Goal: Information Seeking & Learning: Learn about a topic

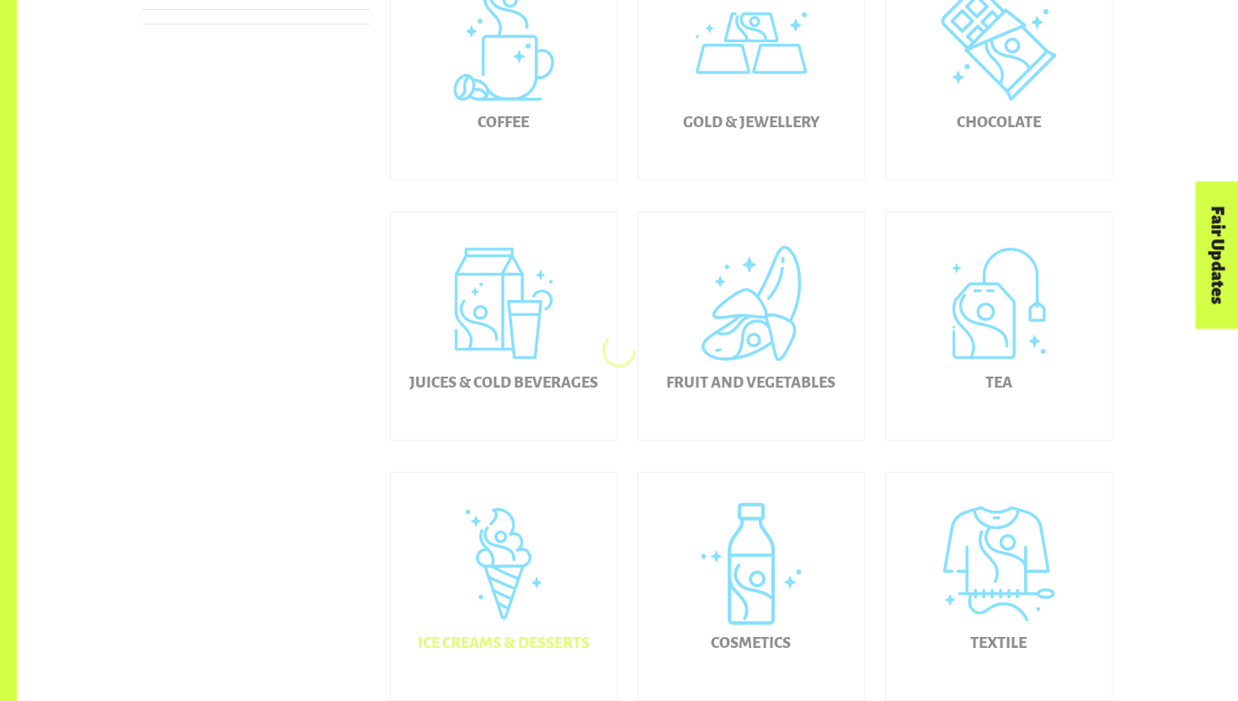
click at [507, 583] on div "Ice Creams & Desserts" at bounding box center [504, 586] width 226 height 227
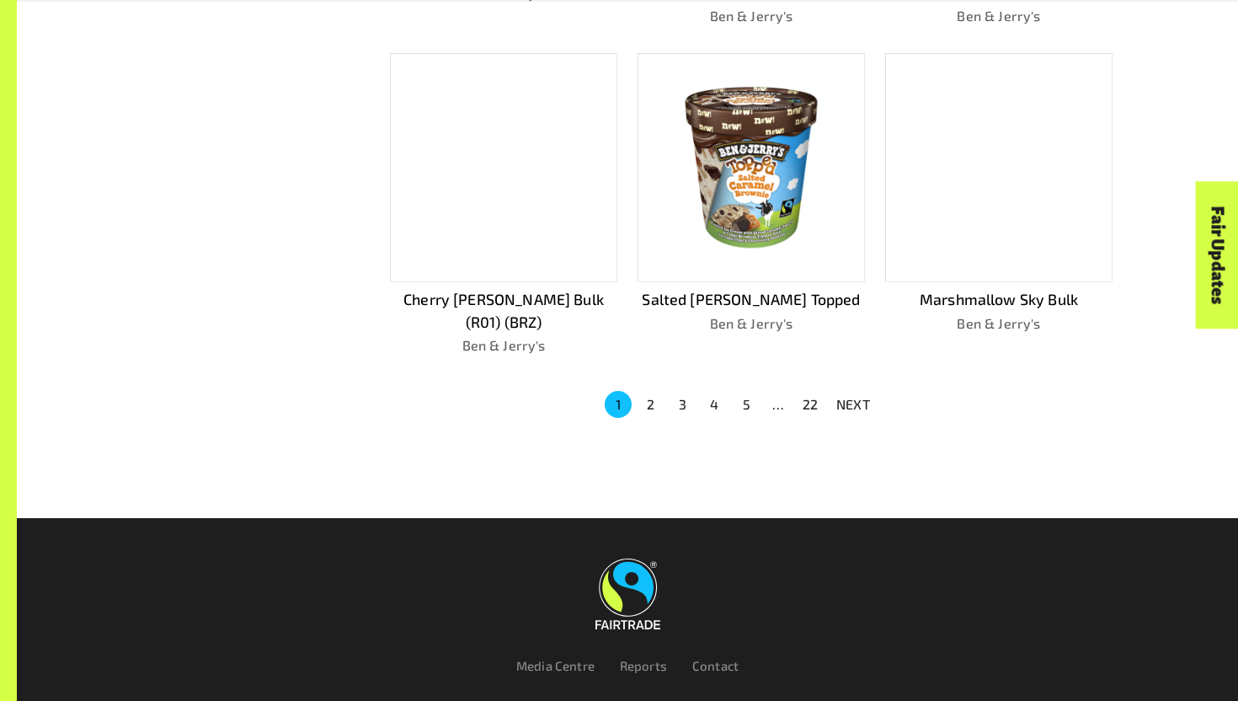
scroll to position [1125, 0]
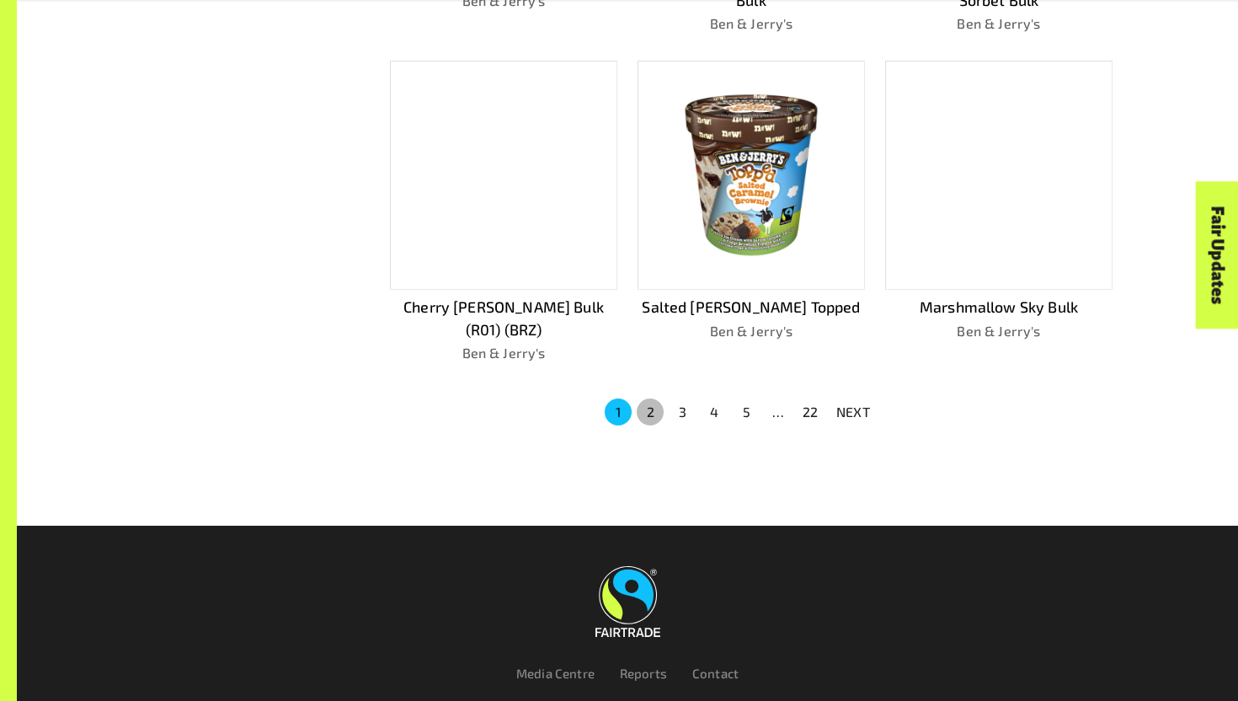
click at [652, 398] on button "2" at bounding box center [650, 411] width 27 height 27
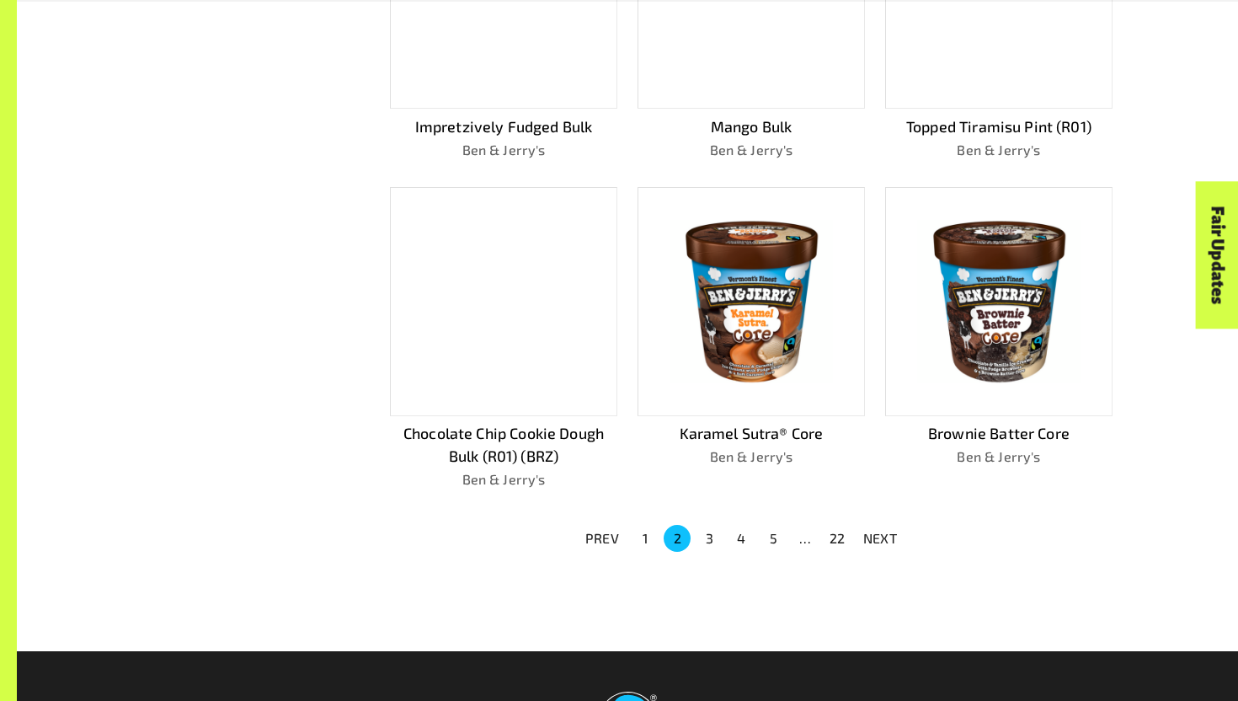
scroll to position [967, 0]
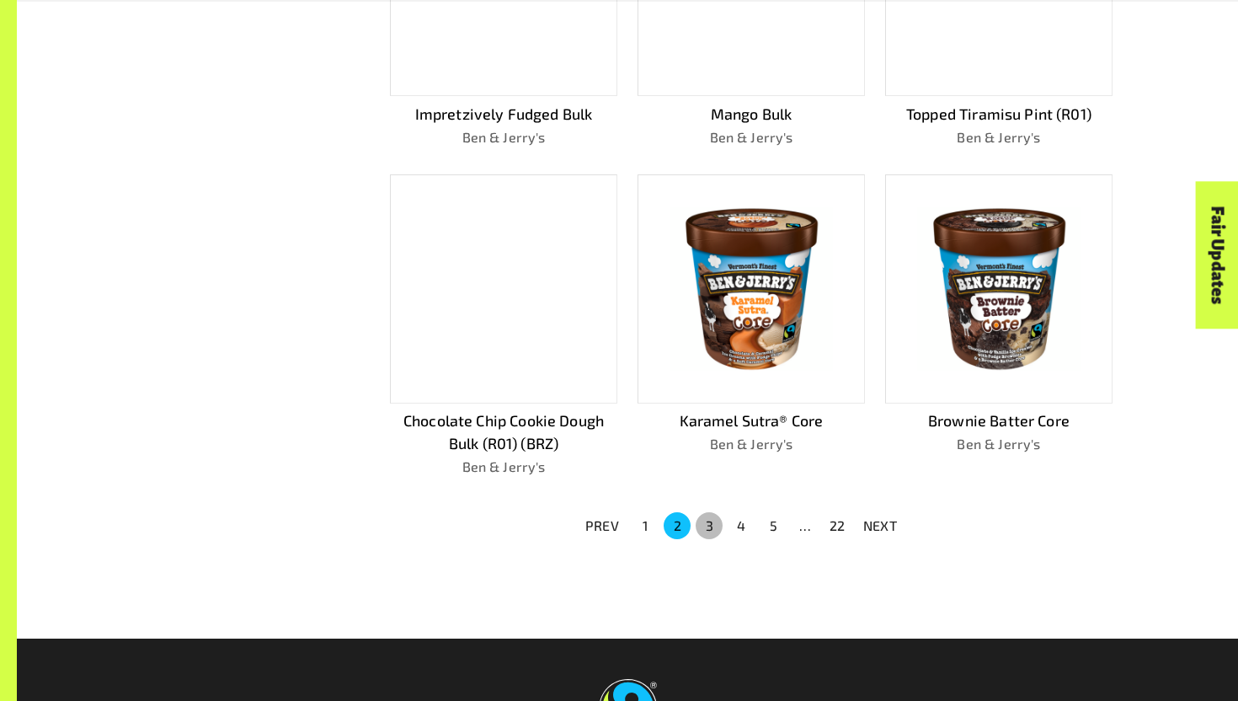
click at [710, 516] on button "3" at bounding box center [709, 525] width 27 height 27
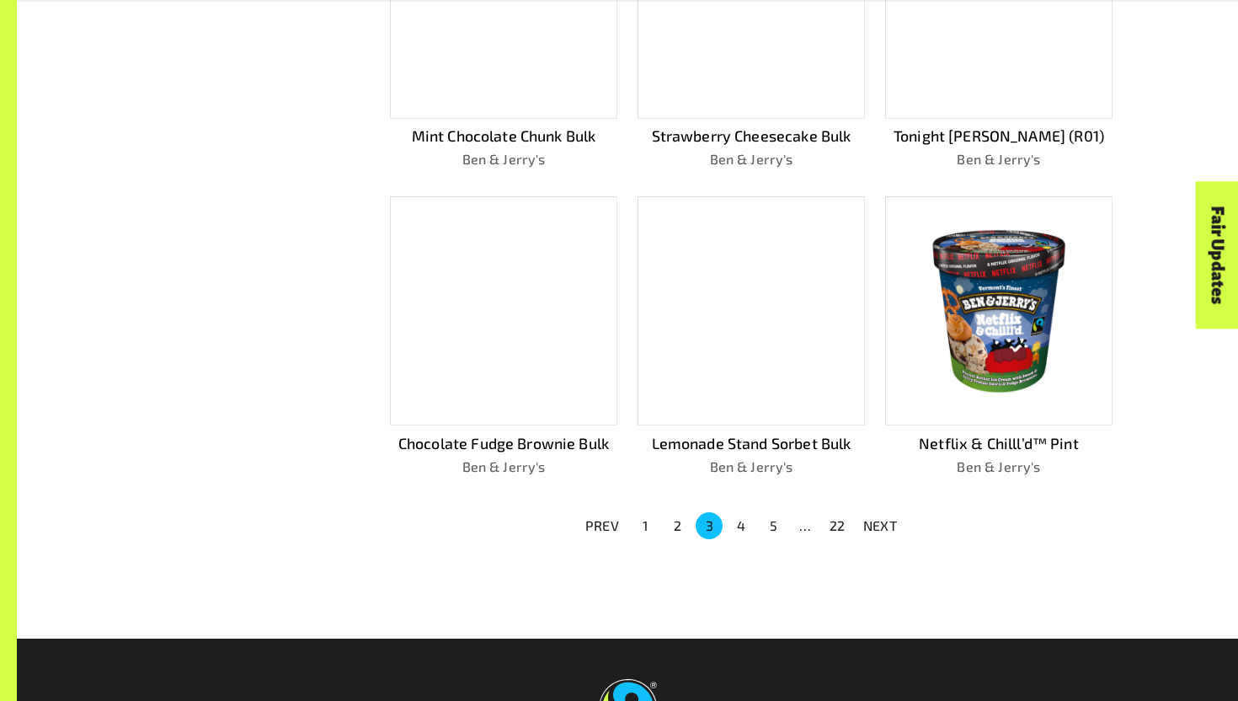
click at [676, 524] on button "2" at bounding box center [677, 525] width 27 height 27
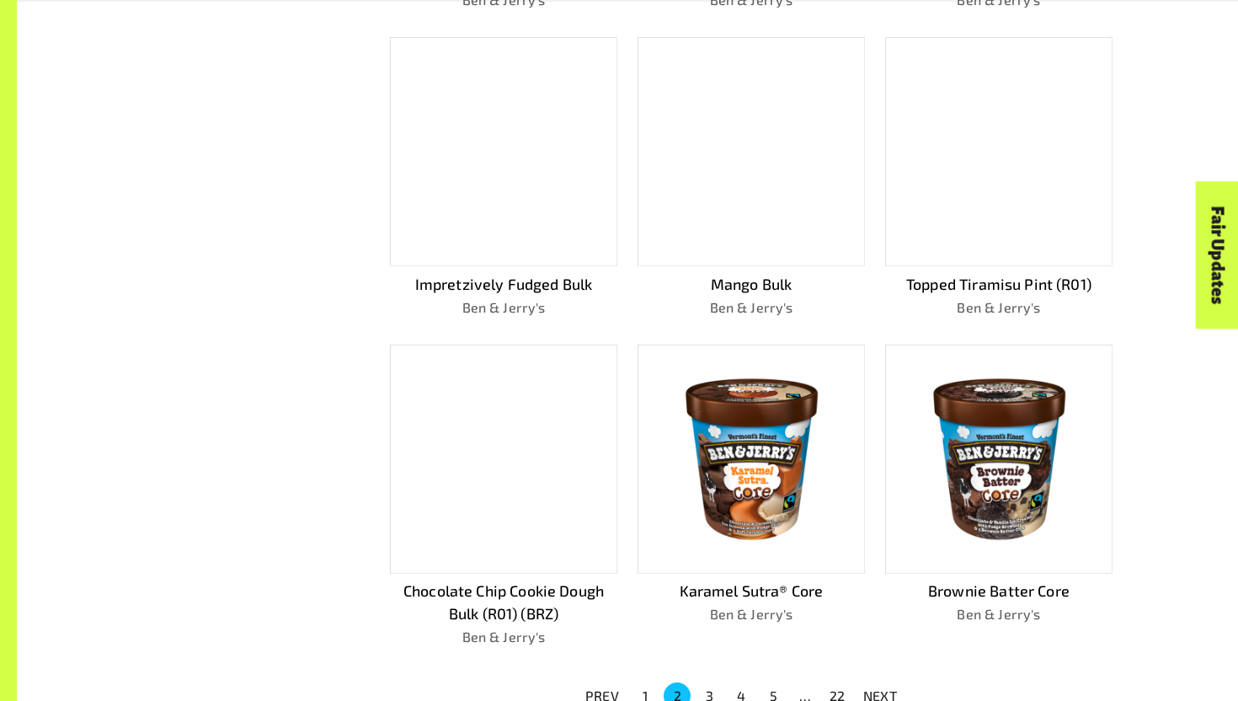
scroll to position [1183, 0]
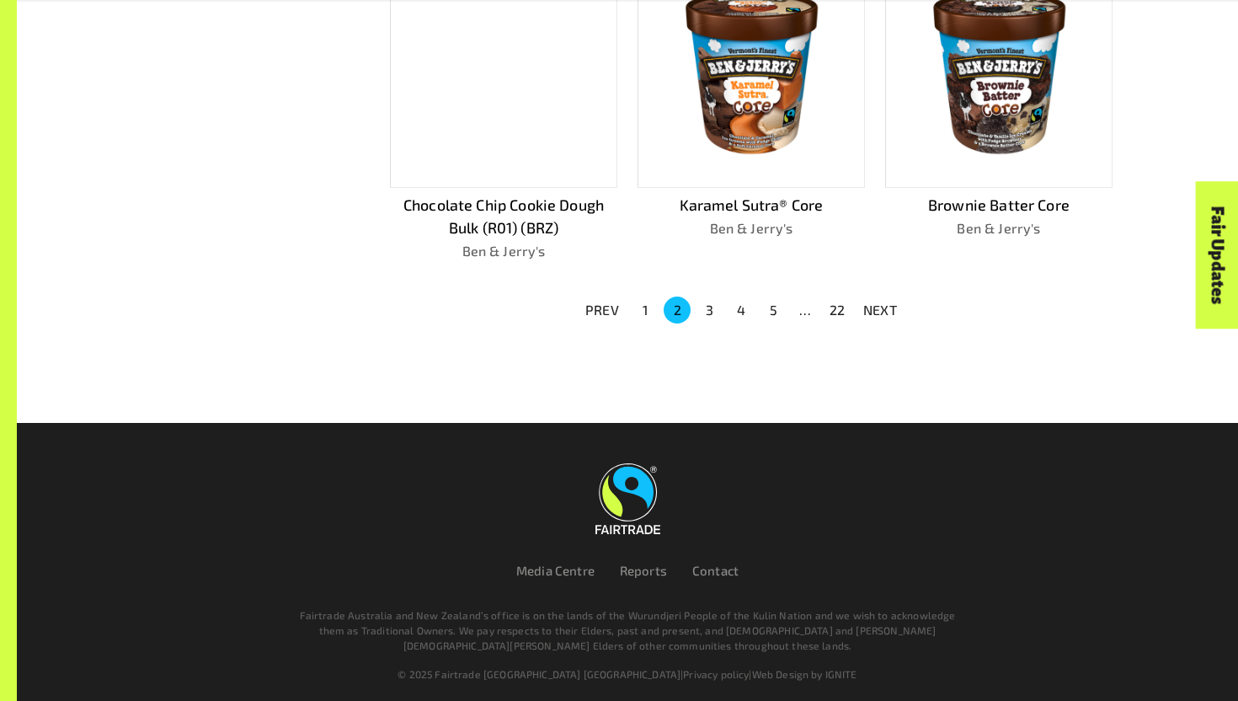
click at [709, 312] on button "3" at bounding box center [709, 309] width 27 height 27
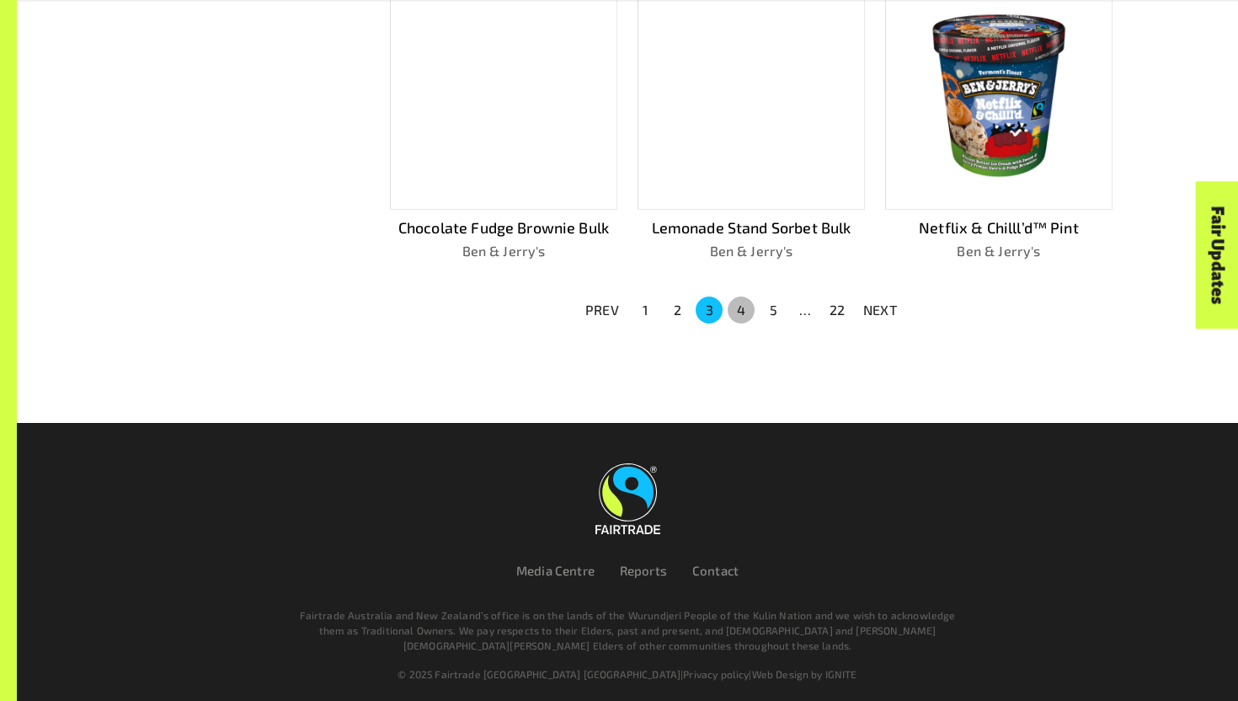
click at [739, 310] on button "4" at bounding box center [741, 309] width 27 height 27
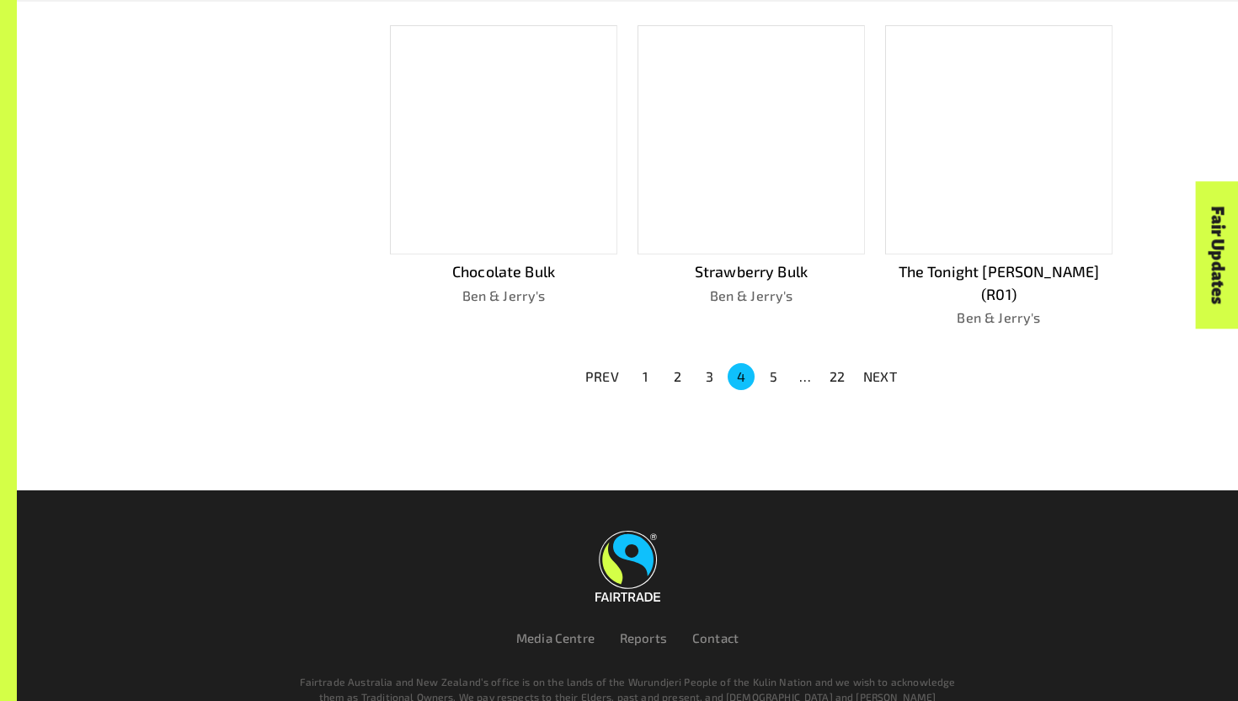
scroll to position [1205, 0]
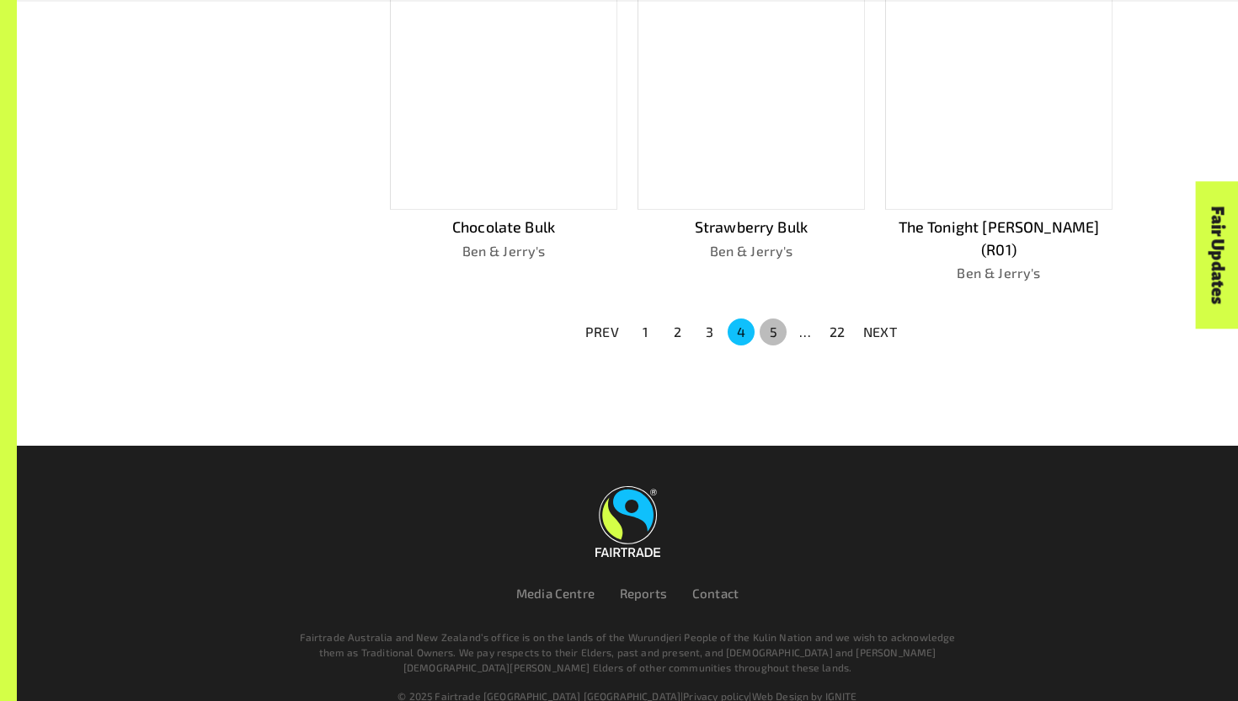
click at [769, 318] on button "5" at bounding box center [773, 331] width 27 height 27
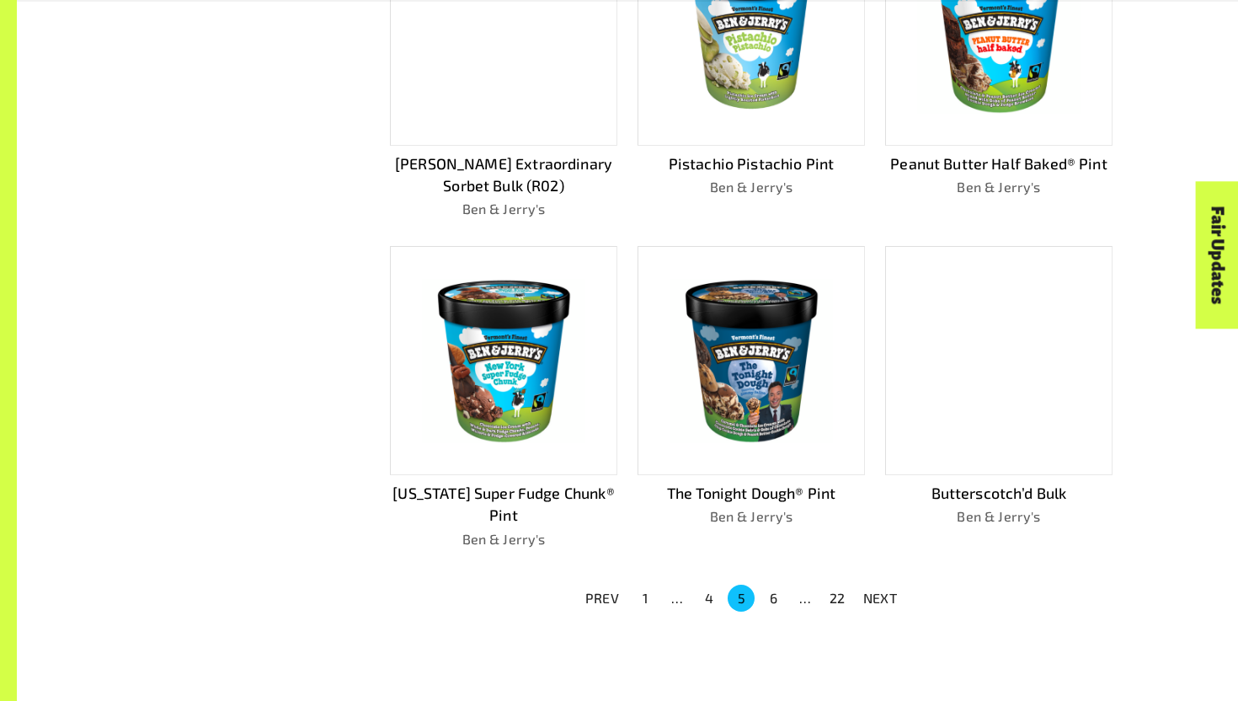
scroll to position [1124, 0]
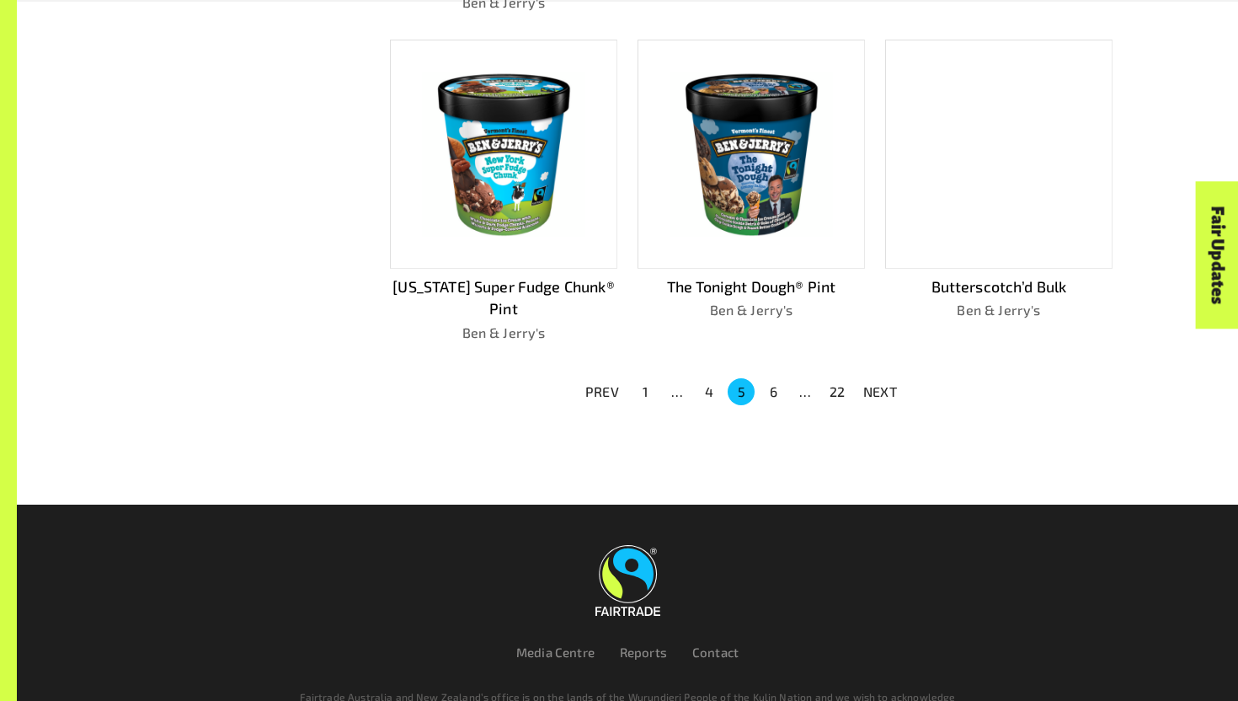
click at [775, 386] on button "6" at bounding box center [773, 391] width 27 height 27
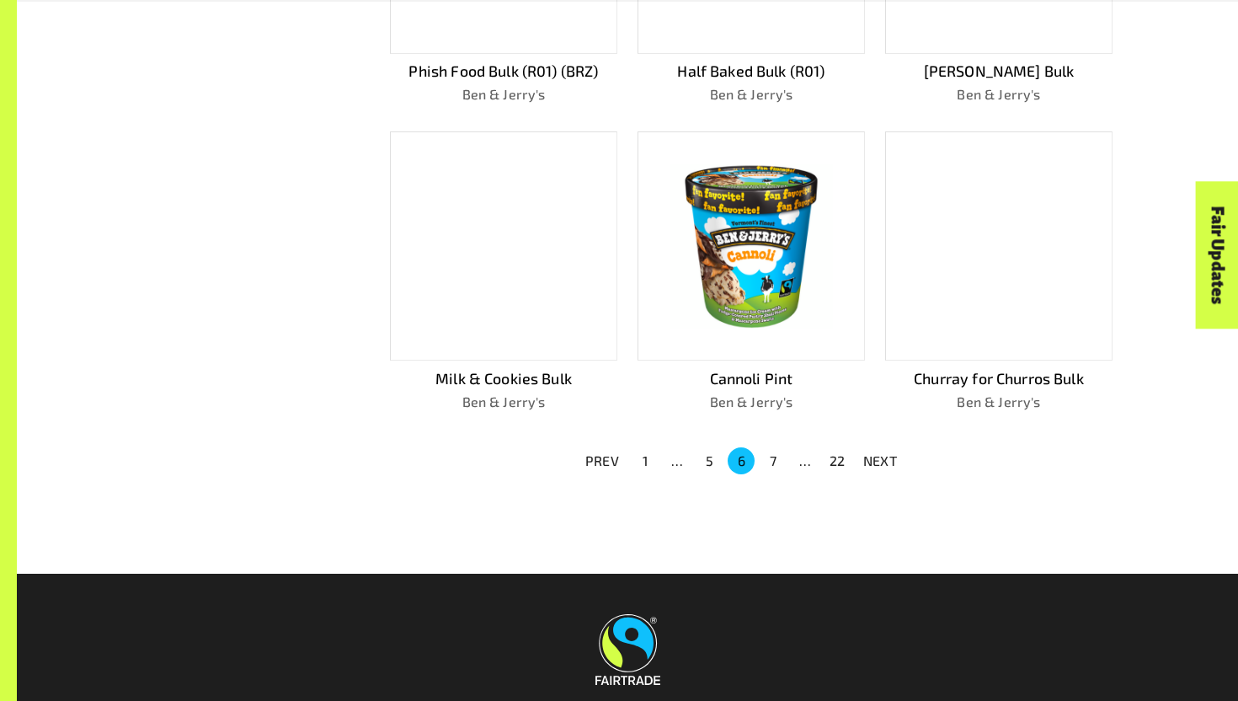
scroll to position [1183, 0]
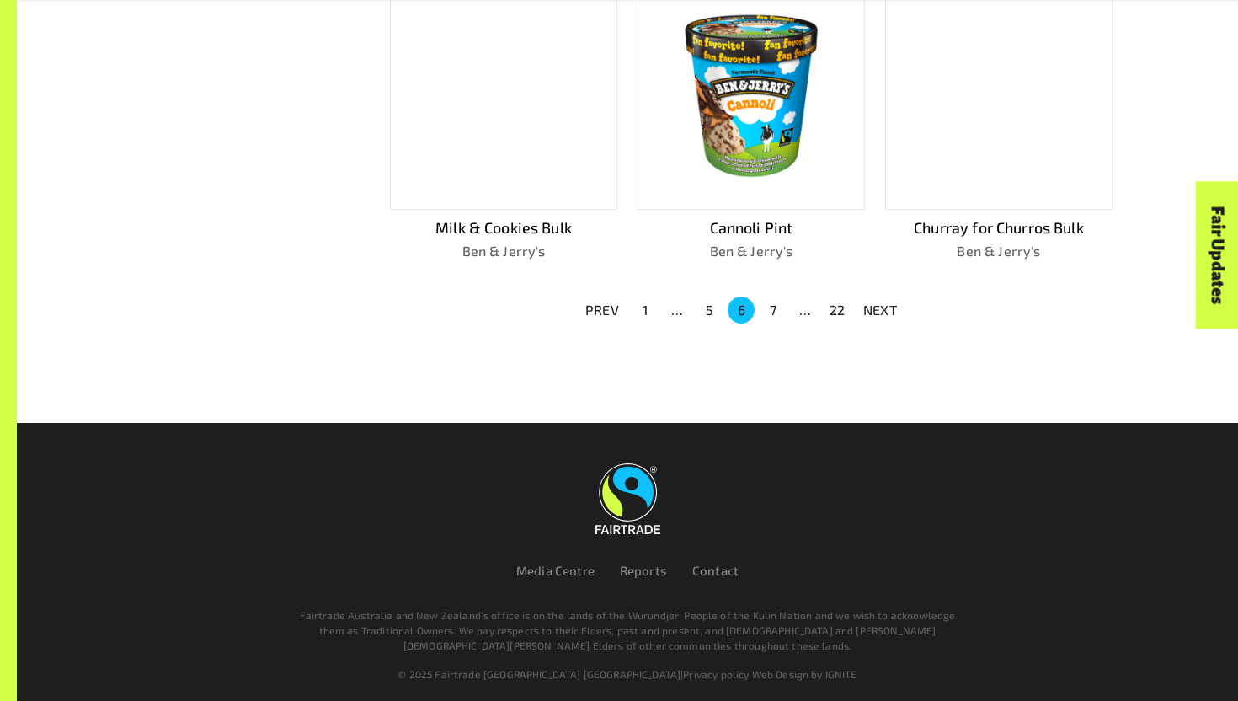
click at [804, 304] on div "…" at bounding box center [805, 310] width 27 height 20
click at [775, 296] on button "7" at bounding box center [773, 309] width 27 height 27
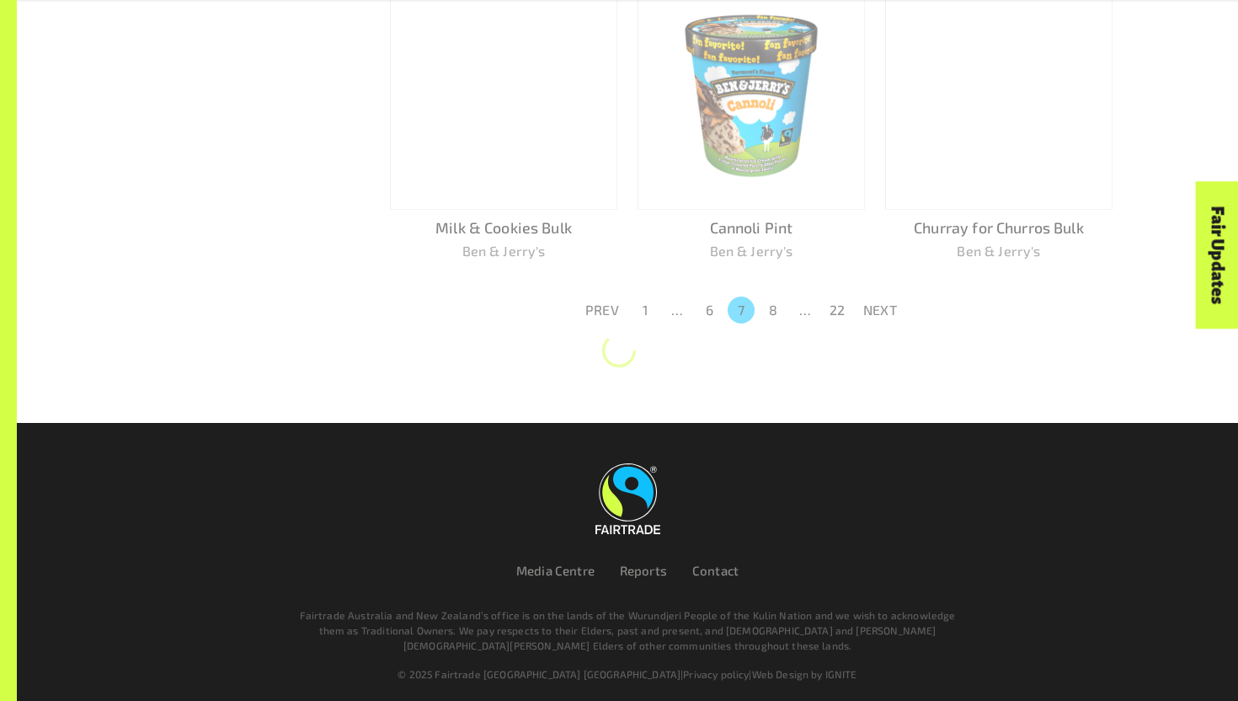
scroll to position [1227, 0]
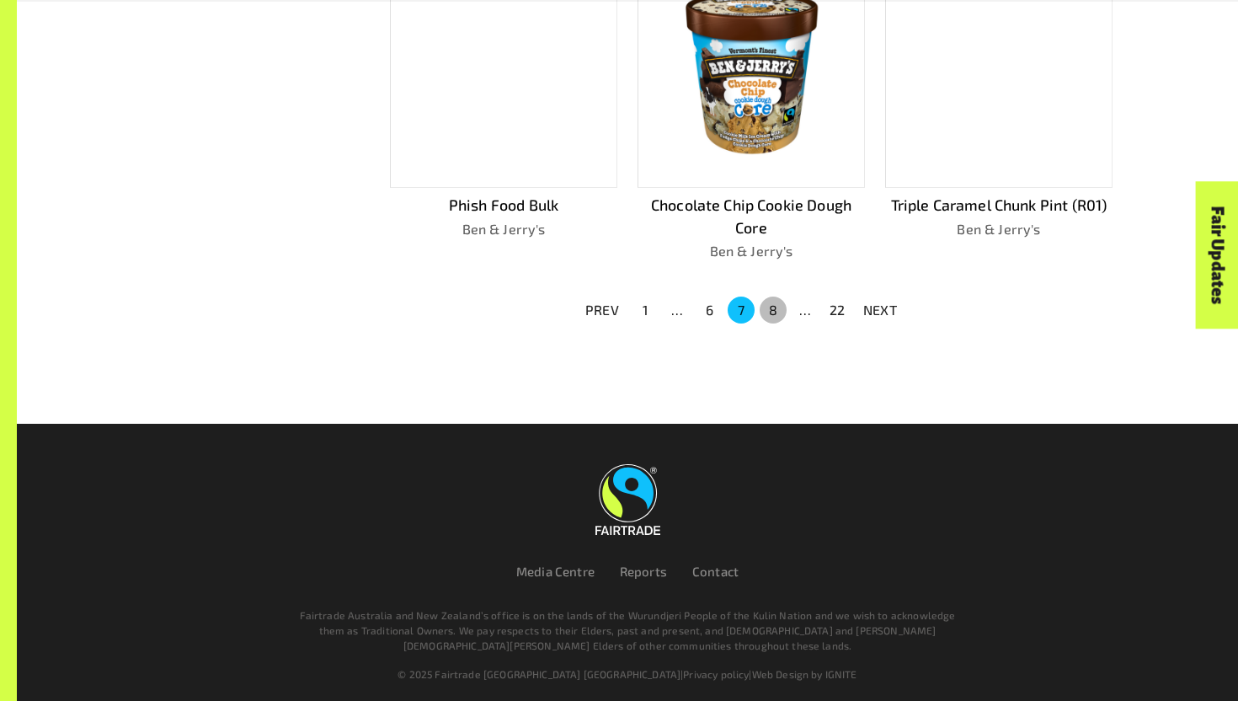
click at [775, 305] on button "8" at bounding box center [773, 309] width 27 height 27
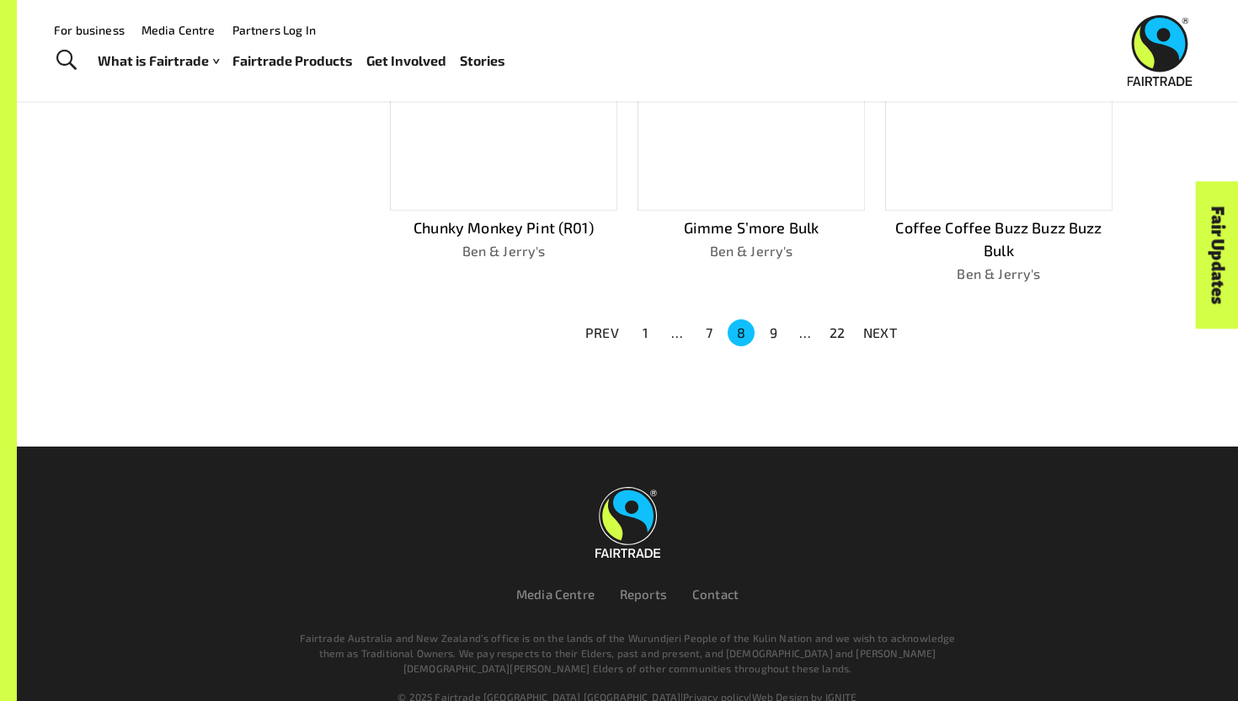
scroll to position [1205, 0]
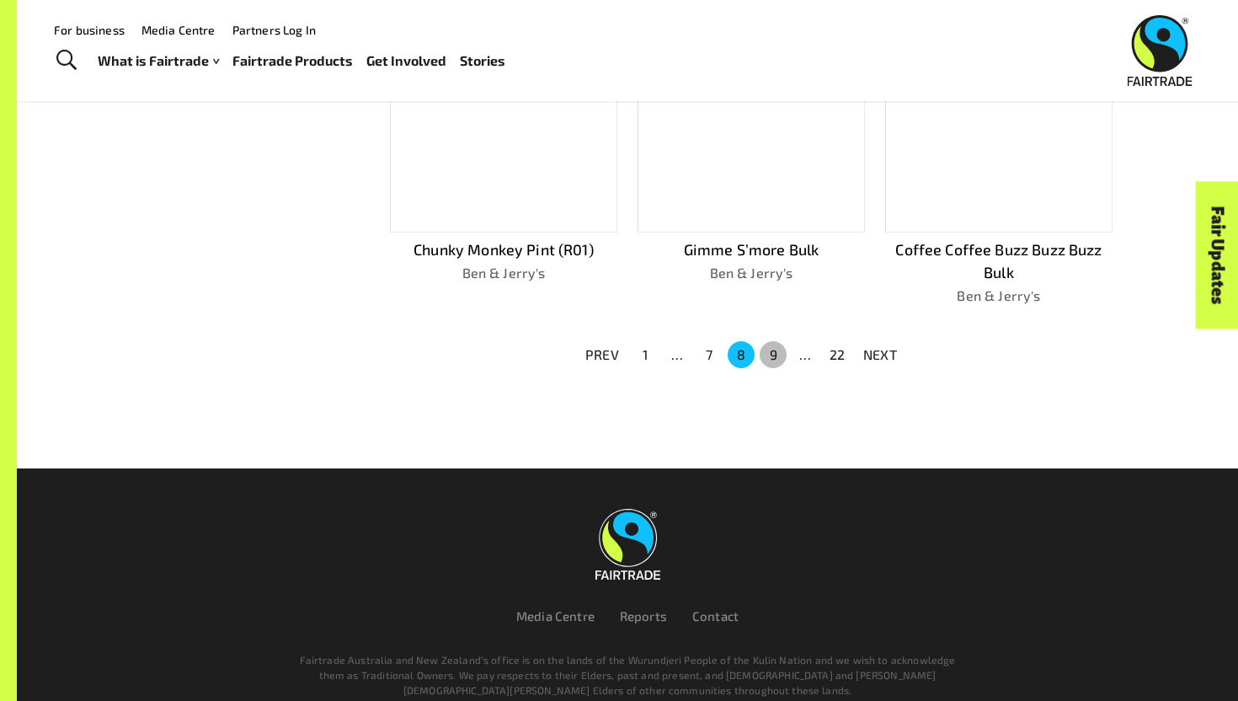
click at [777, 341] on button "9" at bounding box center [773, 354] width 27 height 27
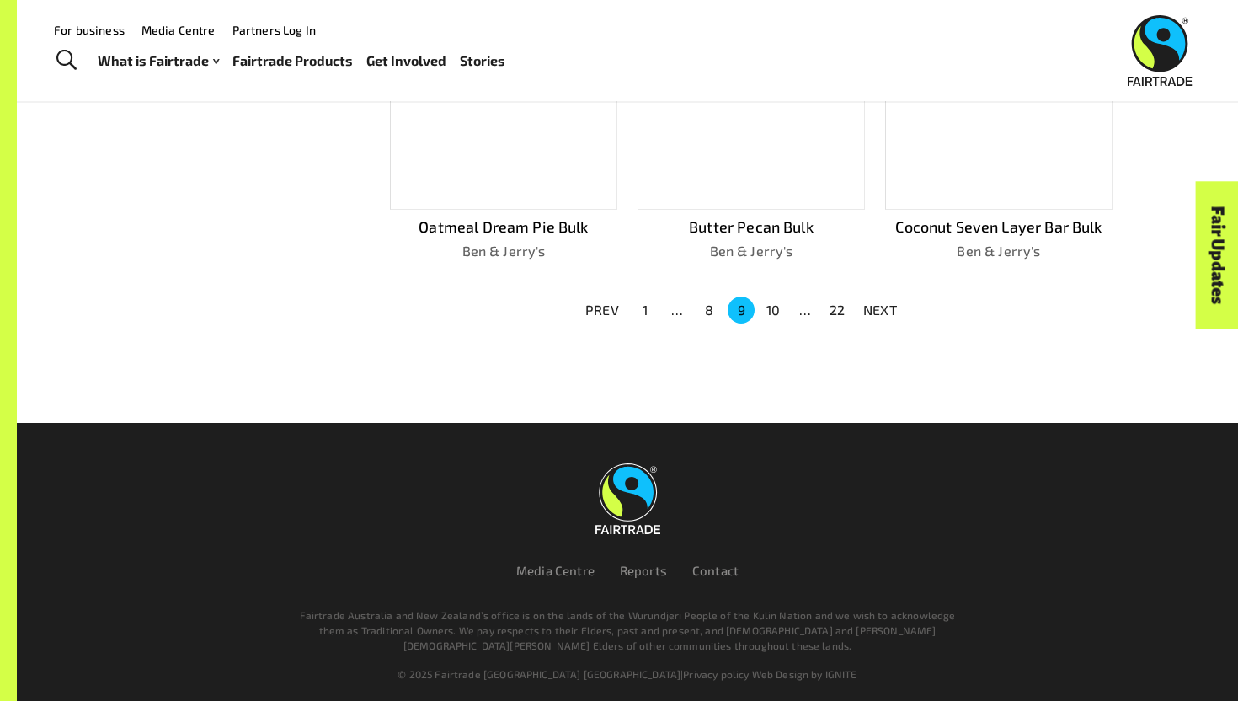
click at [777, 307] on button "10" at bounding box center [773, 309] width 27 height 27
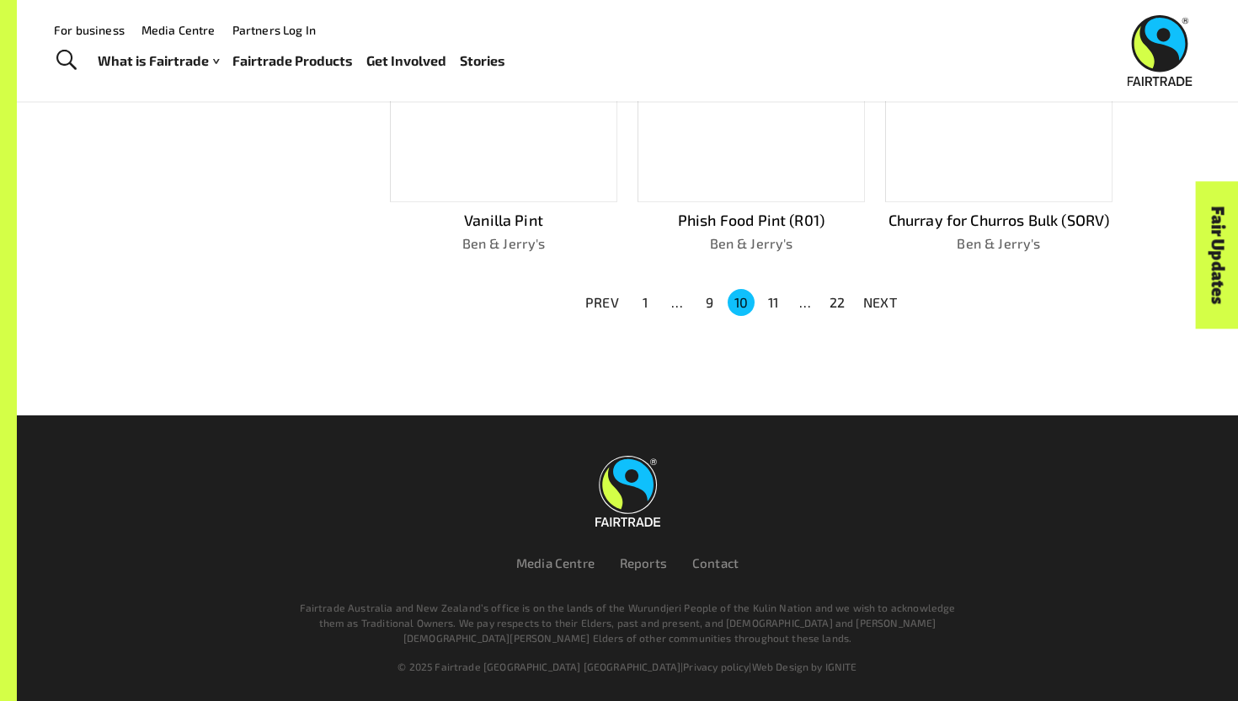
scroll to position [1183, 0]
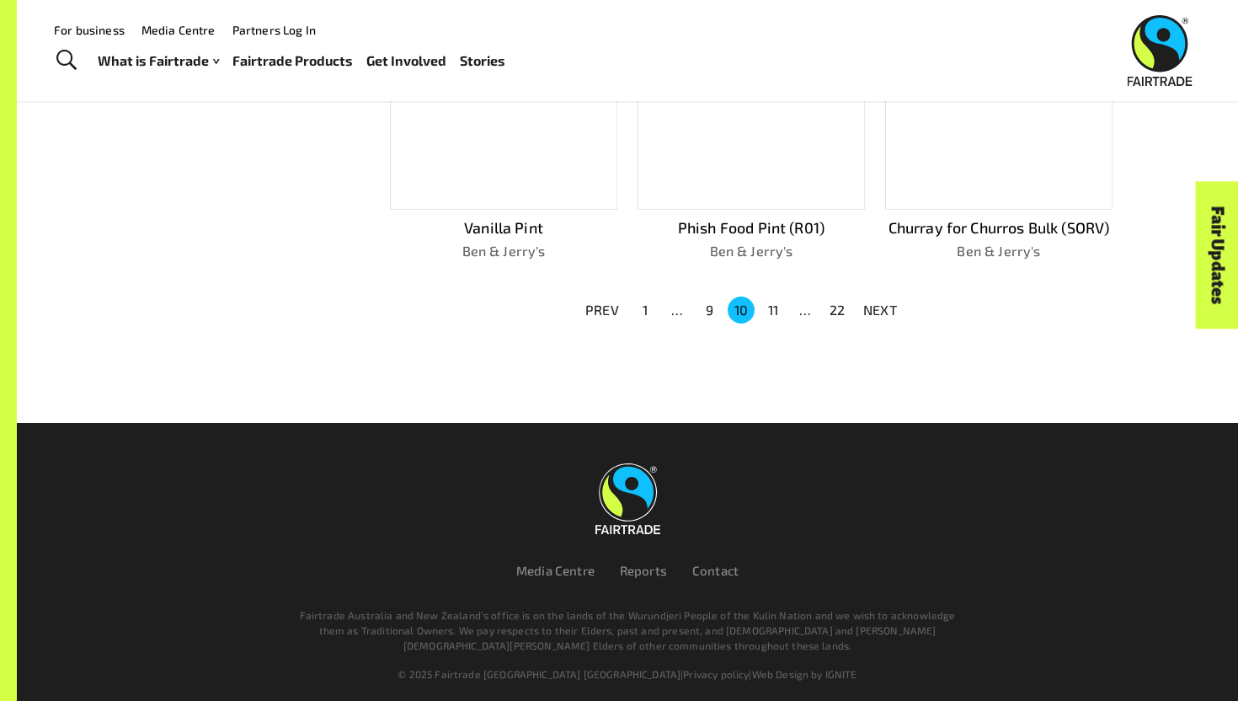
click at [777, 307] on button "11" at bounding box center [773, 309] width 27 height 27
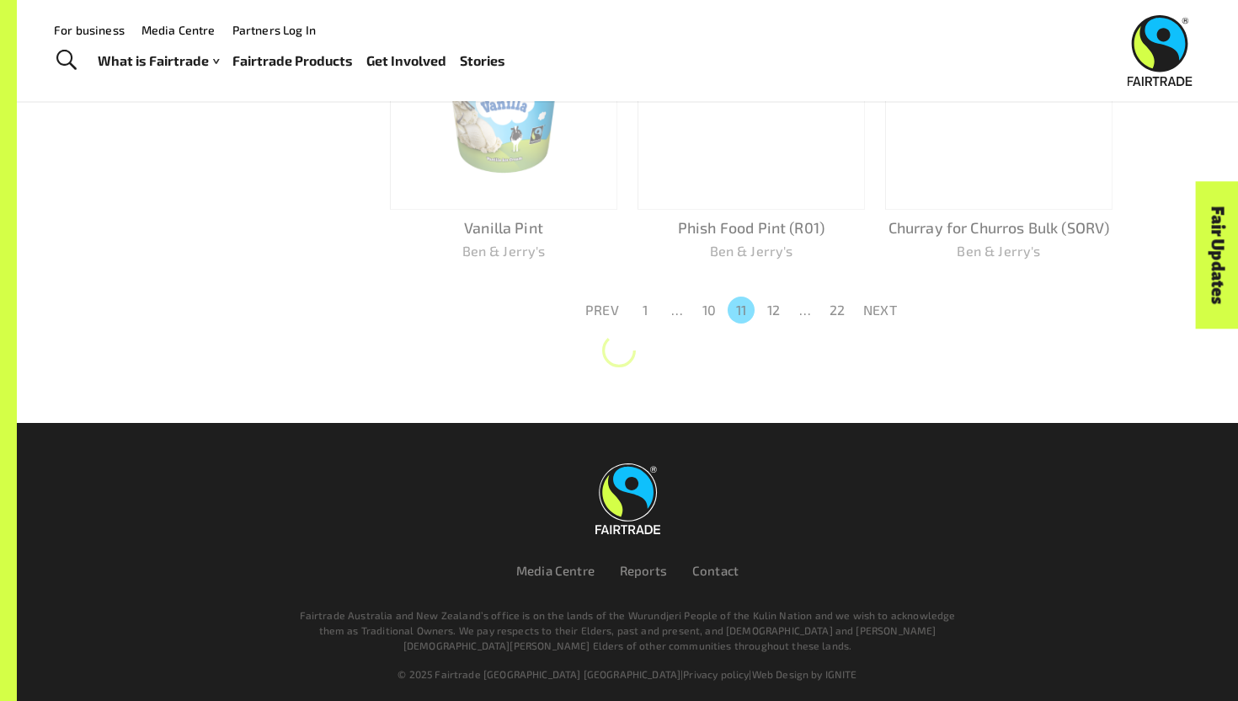
click at [777, 307] on button "12" at bounding box center [773, 309] width 27 height 27
click at [777, 307] on button "13" at bounding box center [773, 309] width 27 height 27
click at [777, 307] on button "14" at bounding box center [773, 309] width 27 height 27
click at [777, 307] on button "15" at bounding box center [773, 309] width 27 height 27
click at [777, 307] on button "16" at bounding box center [773, 309] width 27 height 27
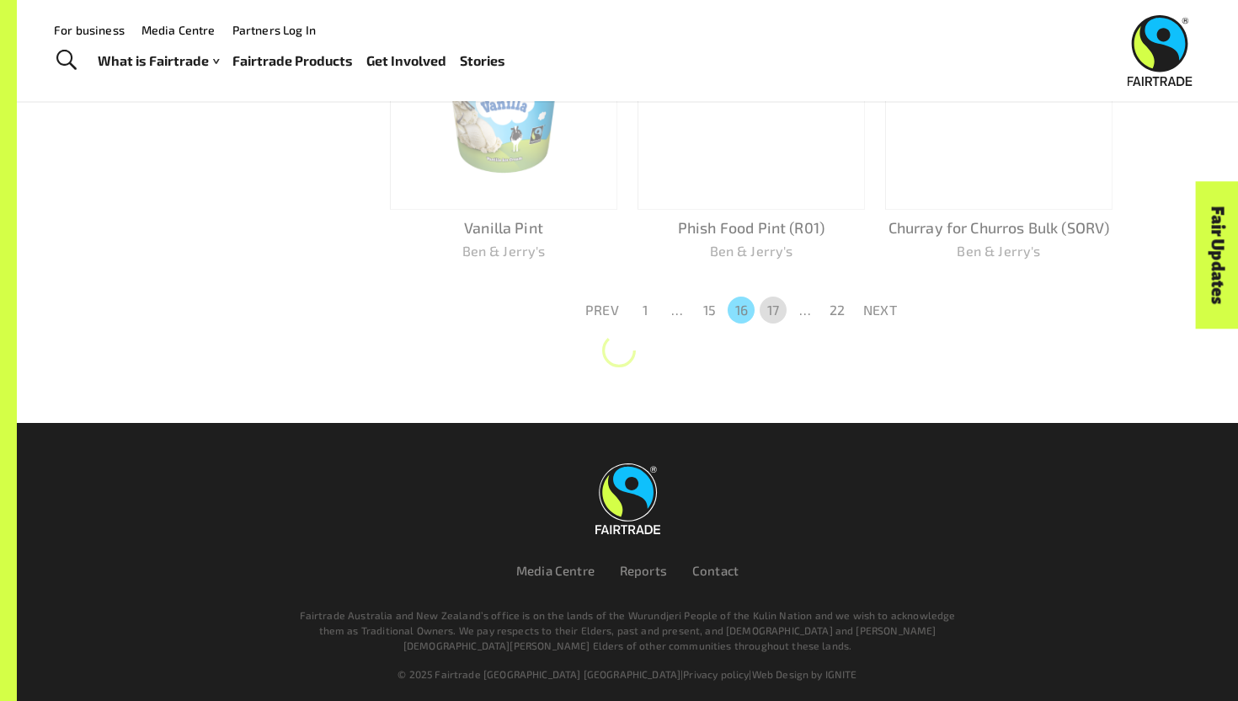
click at [777, 307] on button "17" at bounding box center [773, 309] width 27 height 27
click at [777, 307] on button "18" at bounding box center [773, 309] width 27 height 27
click at [777, 307] on button "19" at bounding box center [773, 309] width 27 height 27
click at [777, 307] on button "20" at bounding box center [773, 309] width 27 height 27
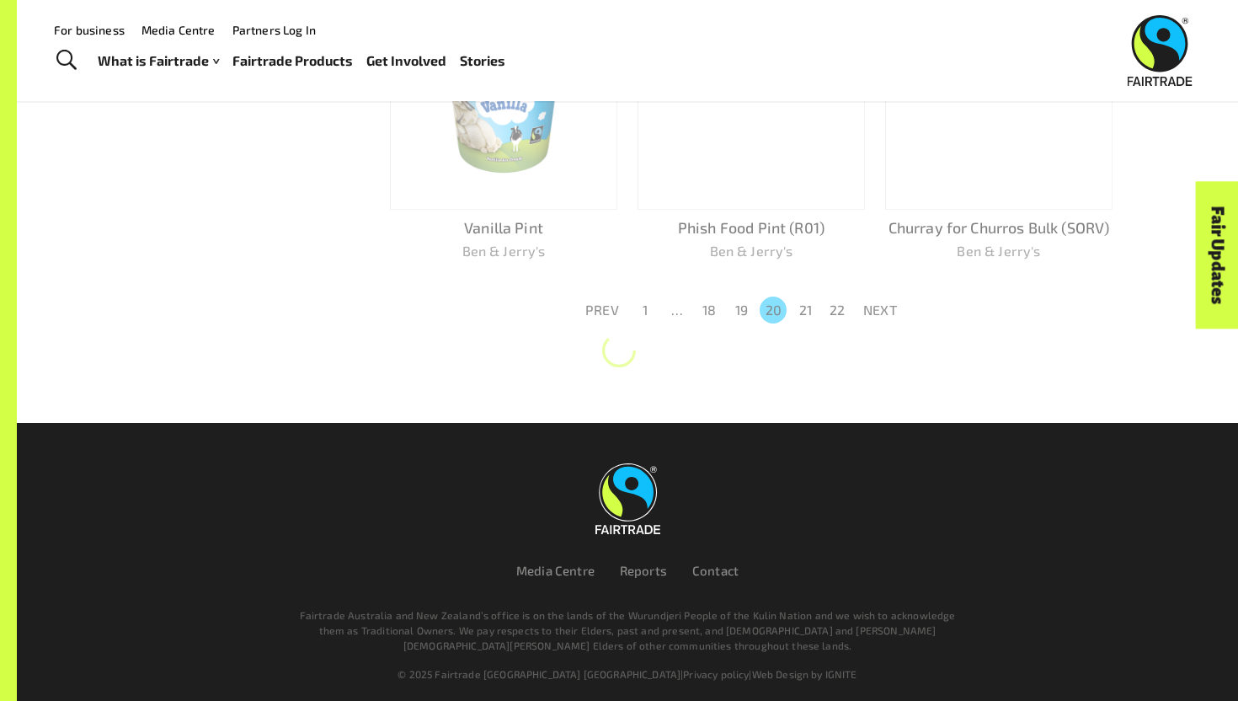
click at [777, 307] on button "20" at bounding box center [773, 309] width 27 height 27
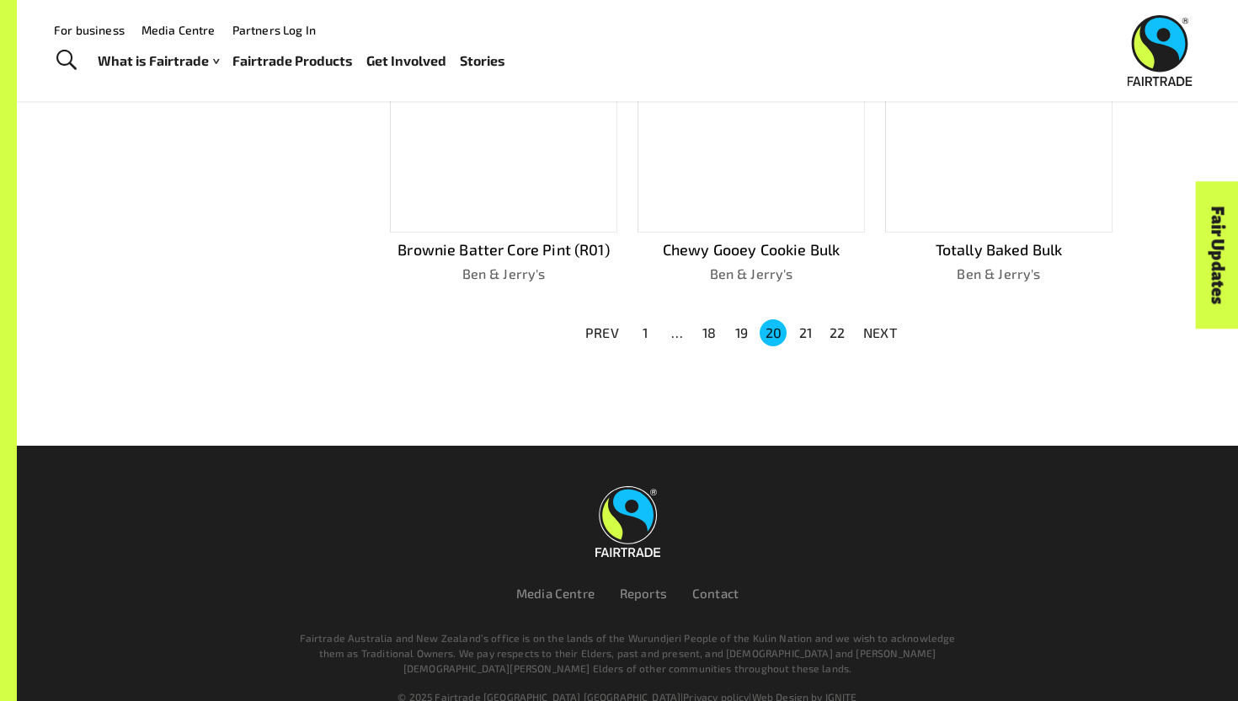
click at [777, 319] on button "20" at bounding box center [773, 332] width 27 height 27
click at [712, 319] on button "18" at bounding box center [709, 332] width 27 height 27
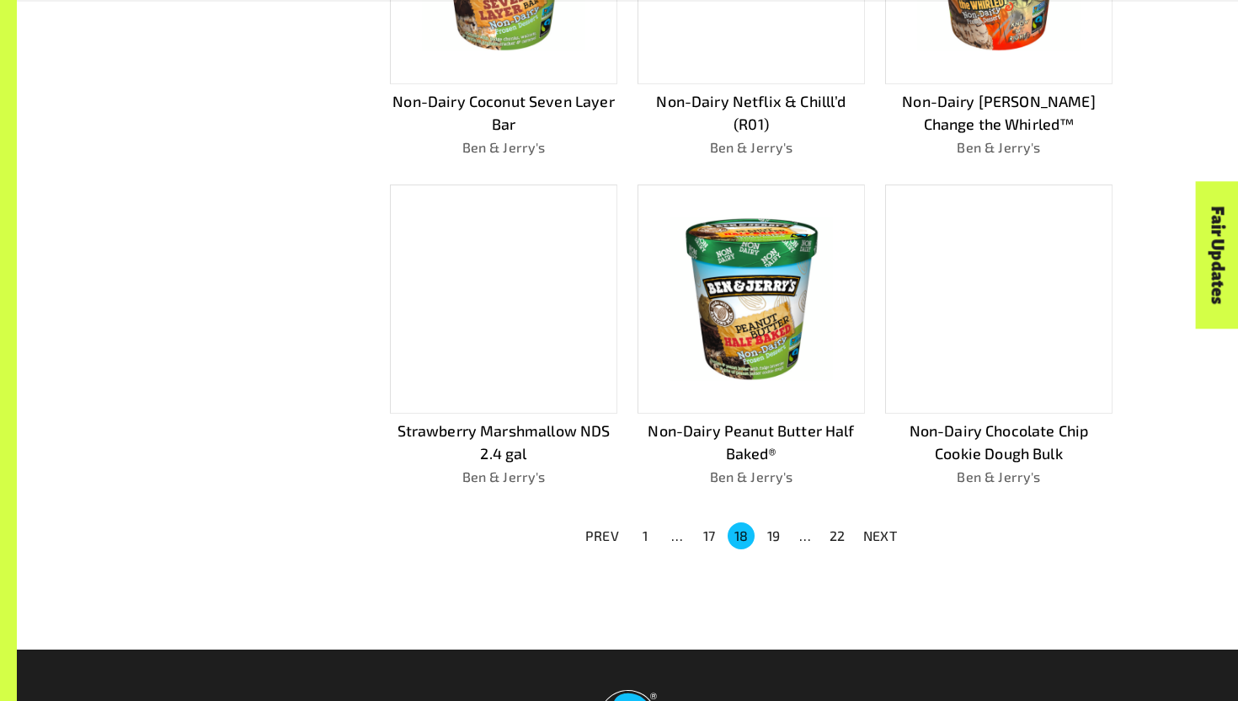
scroll to position [1227, 0]
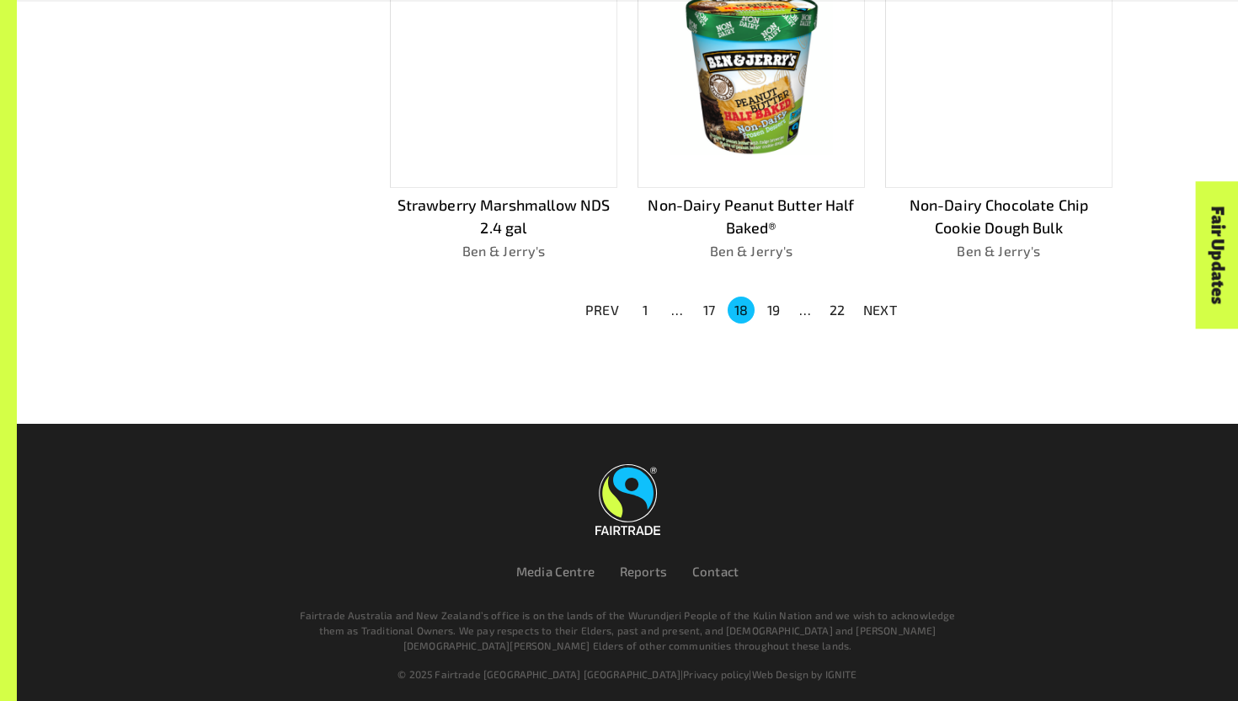
click at [664, 300] on div "…" at bounding box center [677, 310] width 27 height 20
click at [644, 298] on button "1" at bounding box center [645, 309] width 27 height 27
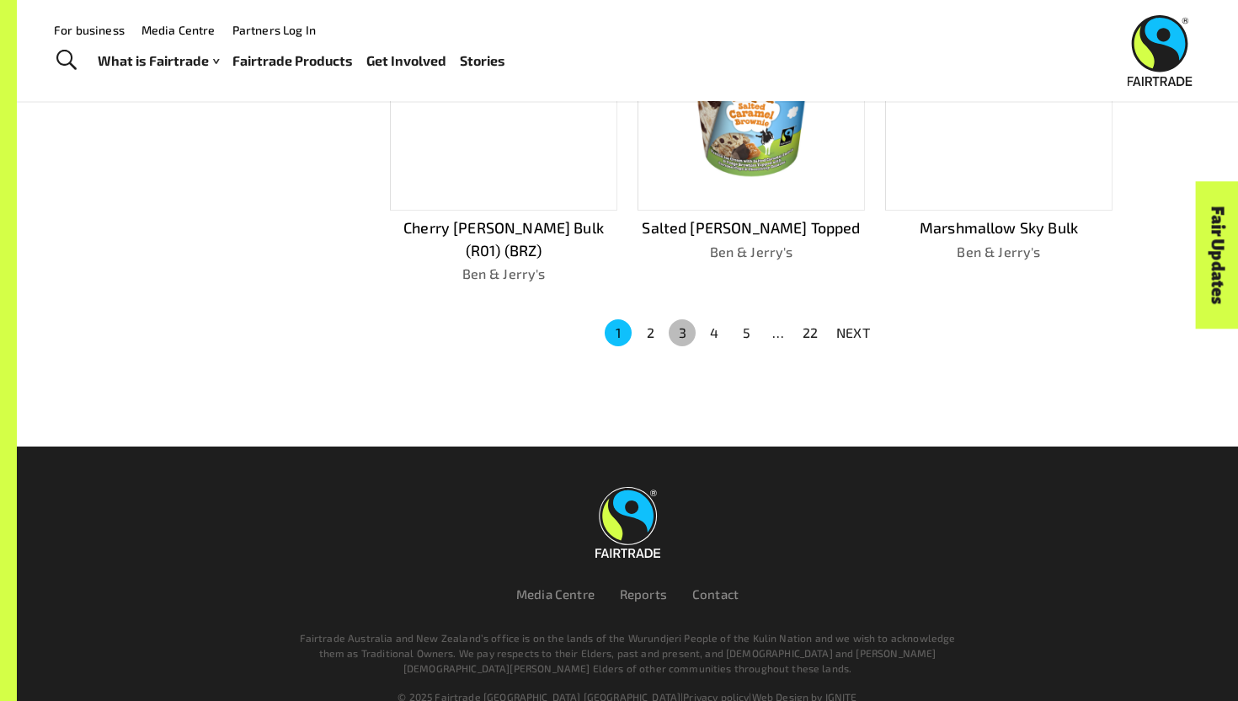
click at [680, 319] on button "3" at bounding box center [682, 332] width 27 height 27
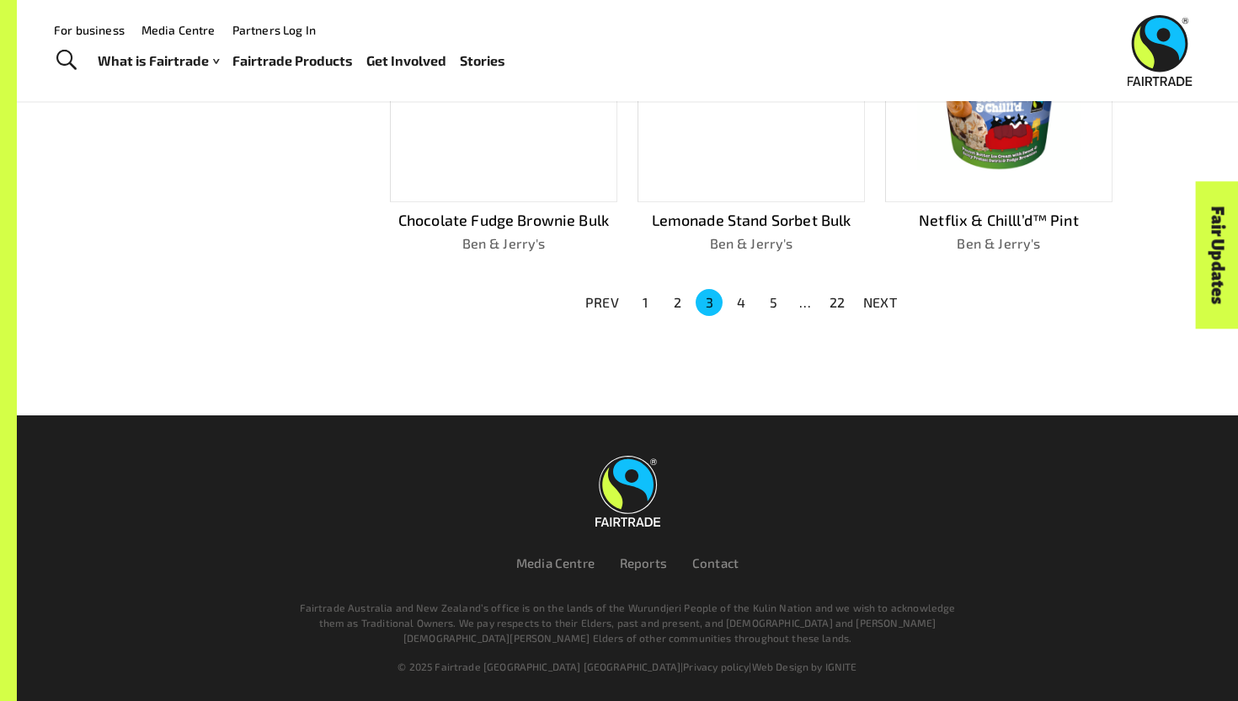
scroll to position [1182, 0]
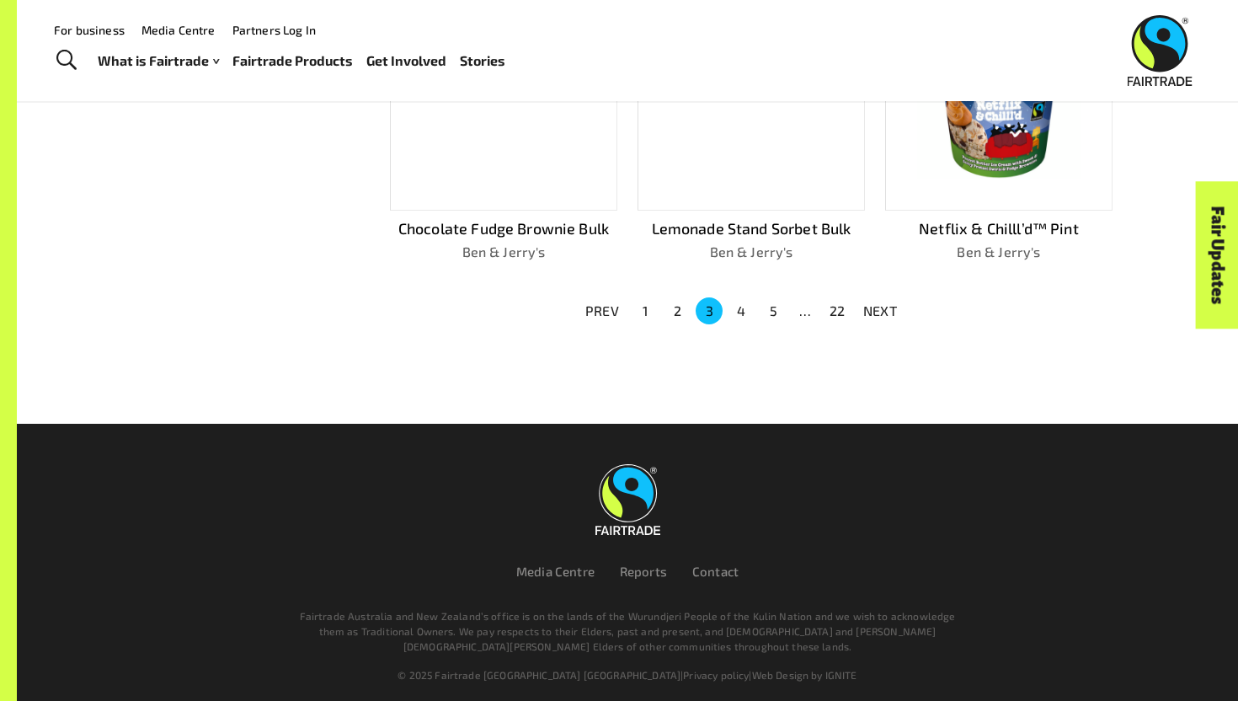
click at [788, 300] on li "5" at bounding box center [773, 310] width 32 height 27
click at [774, 302] on button "5" at bounding box center [773, 310] width 27 height 27
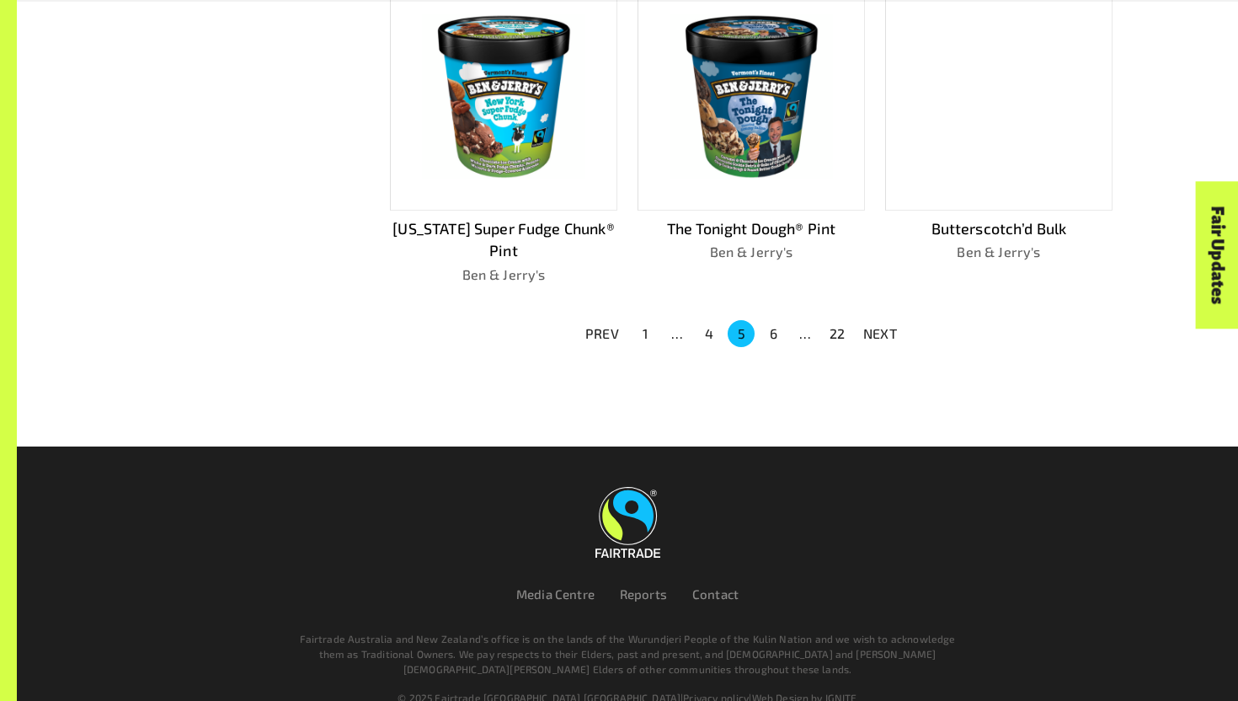
scroll to position [1204, 0]
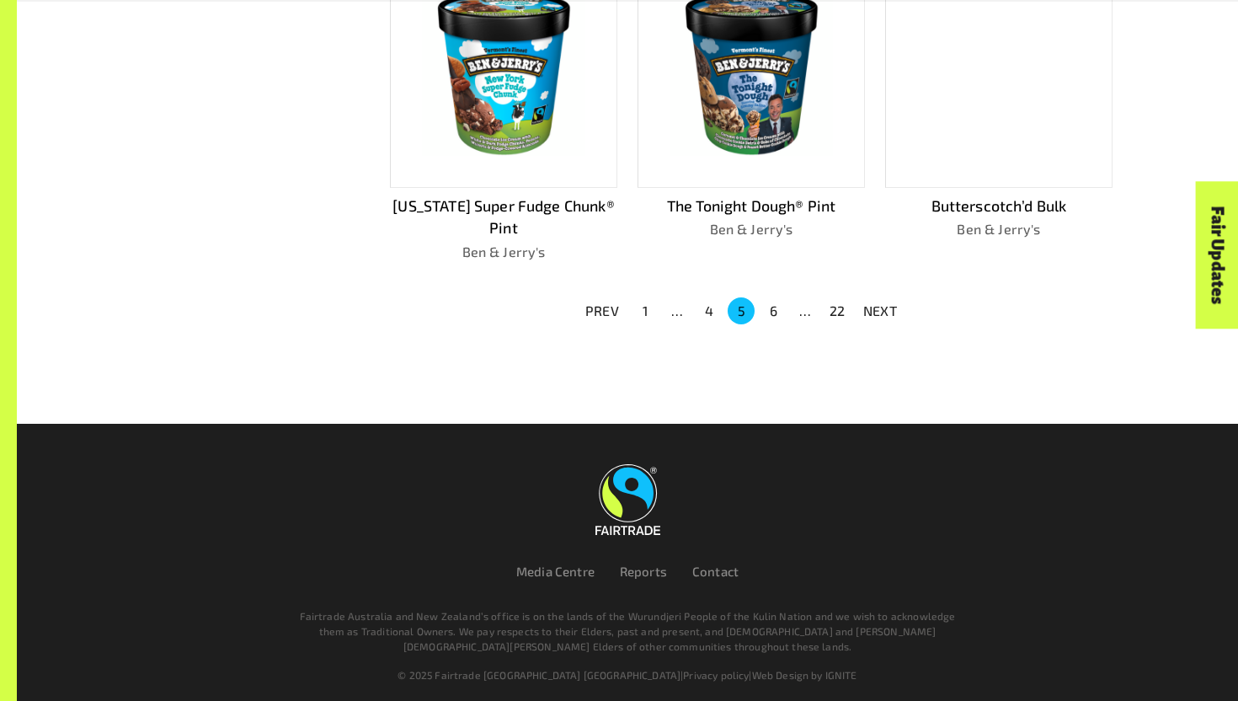
click at [774, 302] on button "6" at bounding box center [773, 310] width 27 height 27
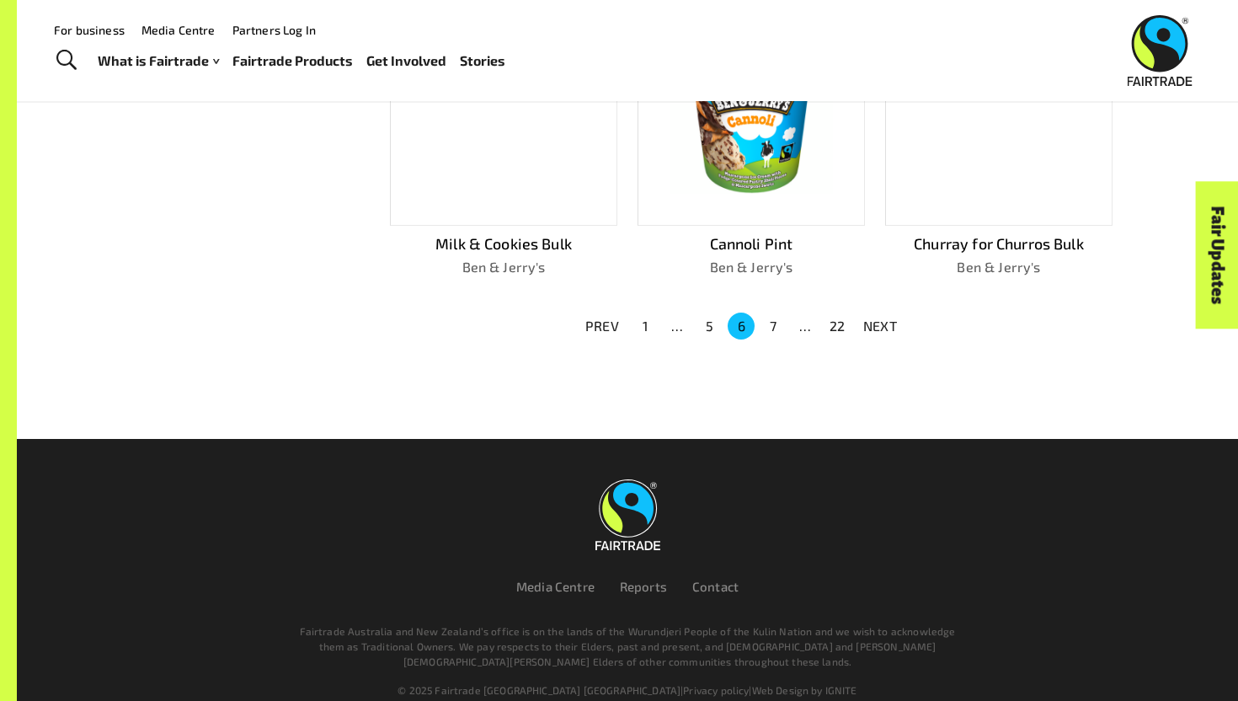
scroll to position [1165, 0]
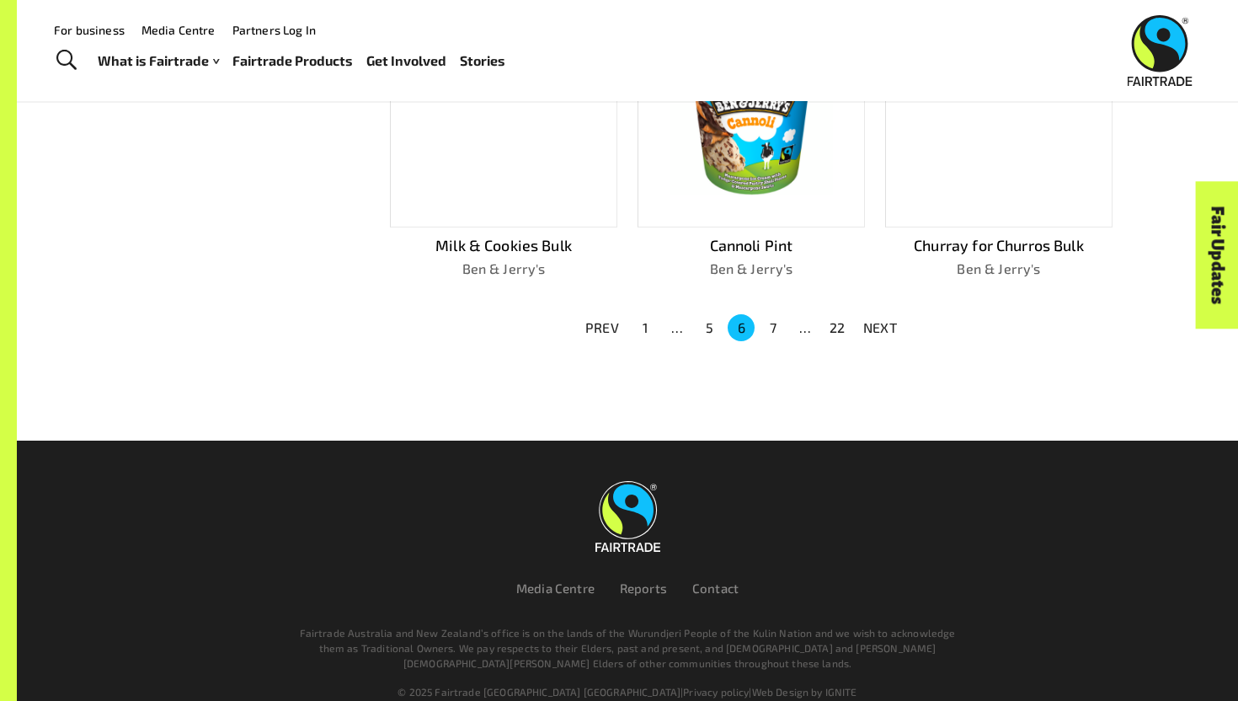
click at [771, 334] on ul "PREV 1 … 5 6 7 … 22 NEXT" at bounding box center [741, 327] width 332 height 30
click at [771, 329] on button "7" at bounding box center [773, 327] width 27 height 27
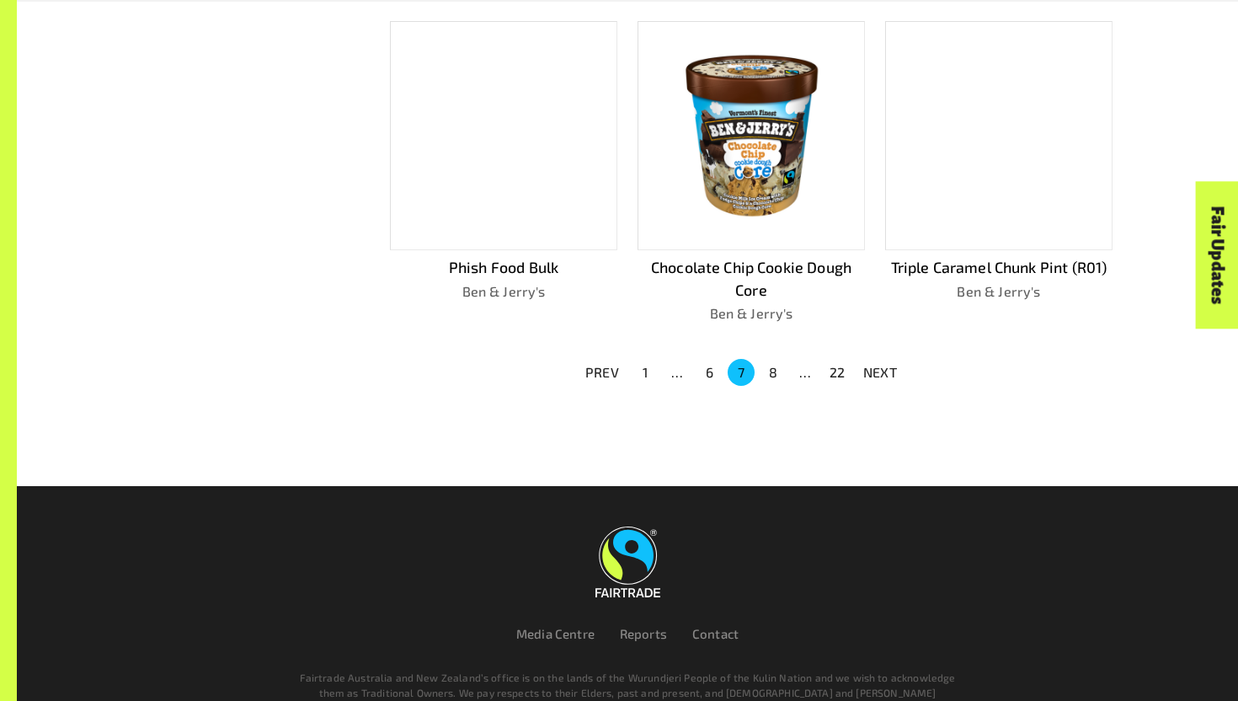
scroll to position [1210, 0]
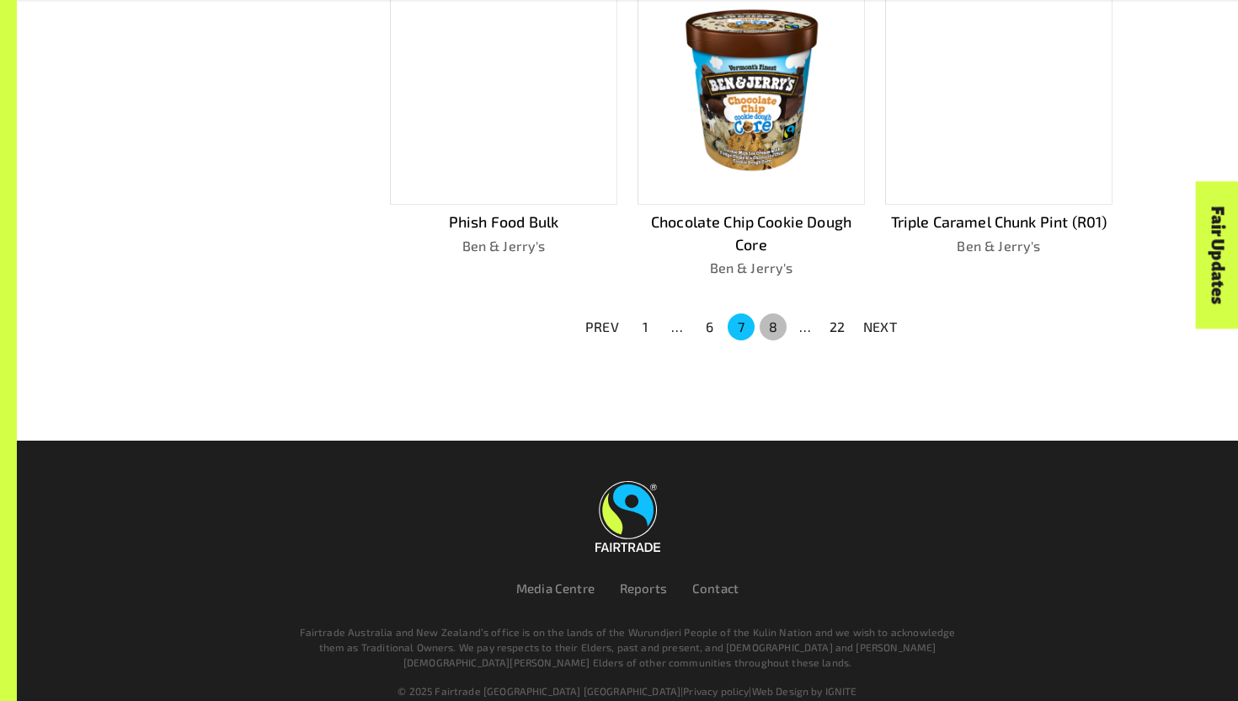
click at [780, 317] on button "8" at bounding box center [773, 326] width 27 height 27
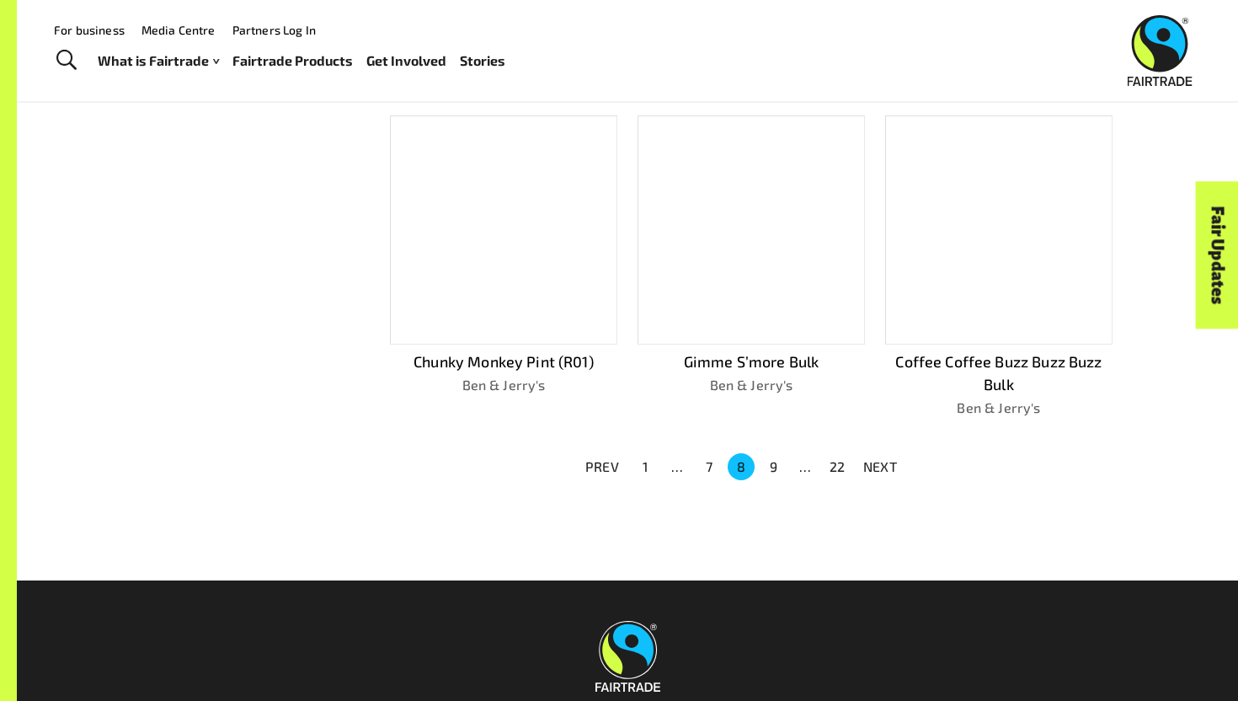
scroll to position [1086, 0]
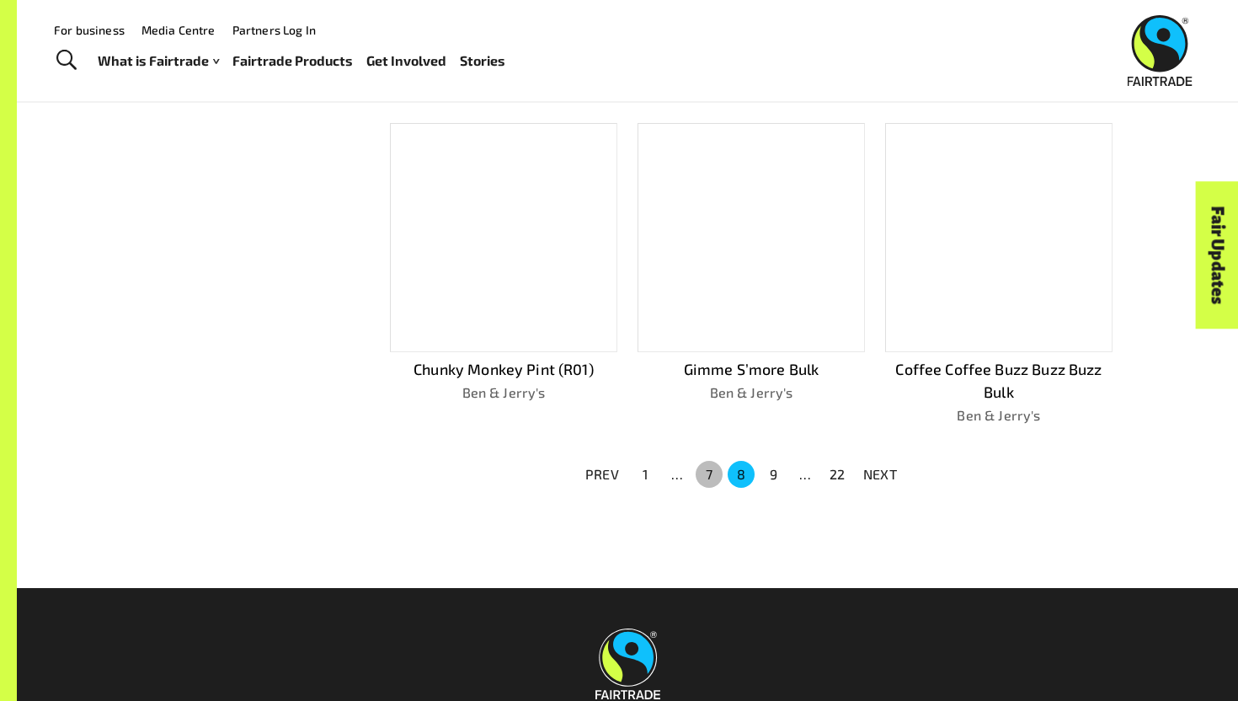
click at [717, 461] on button "7" at bounding box center [709, 474] width 27 height 27
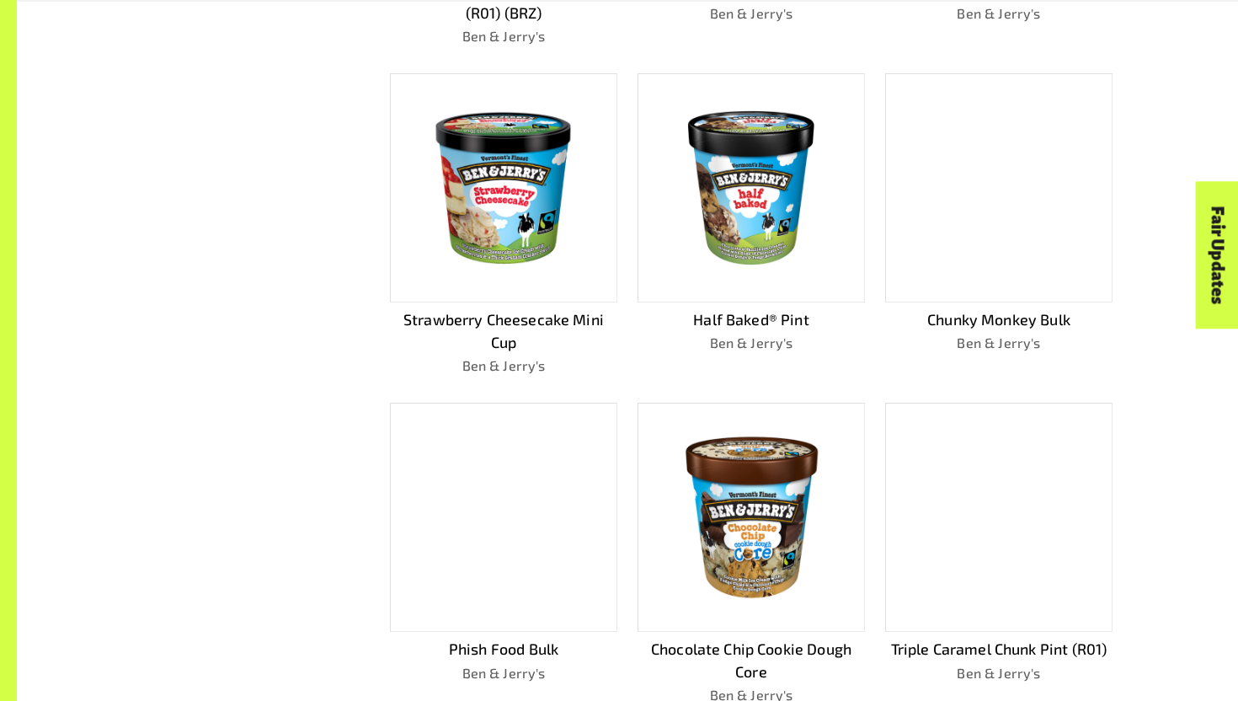
scroll to position [787, 0]
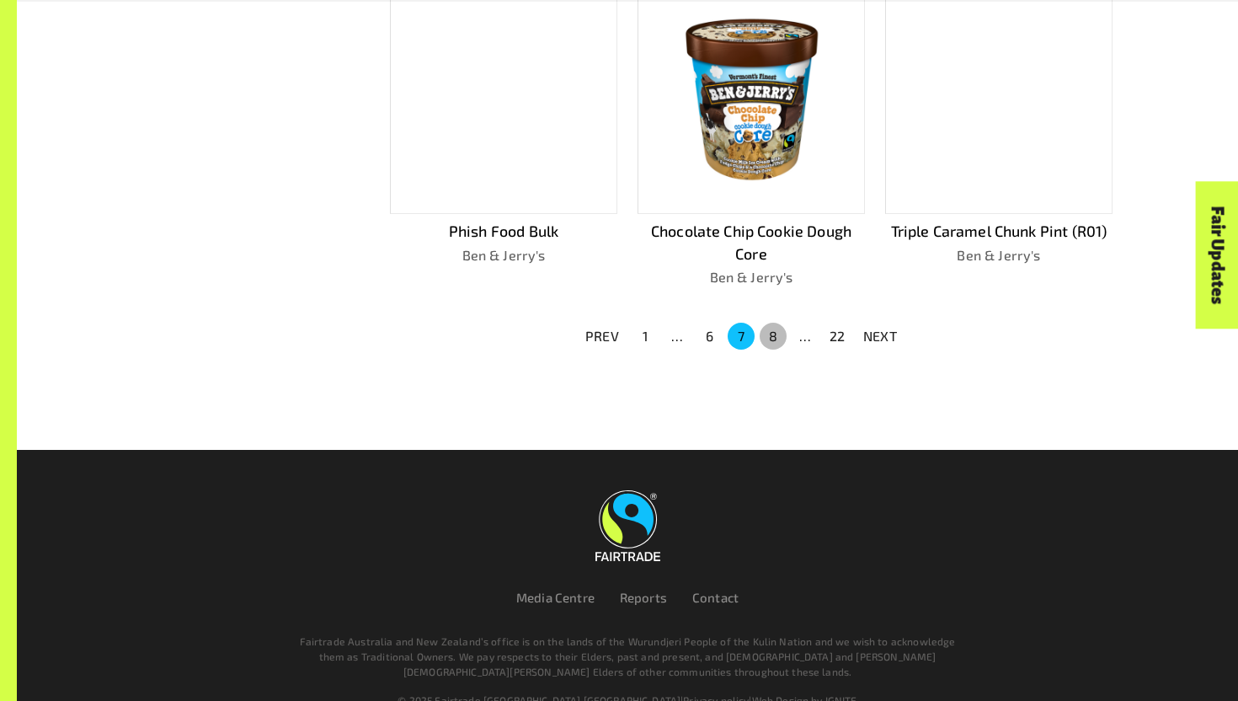
click at [767, 338] on button "8" at bounding box center [773, 336] width 27 height 27
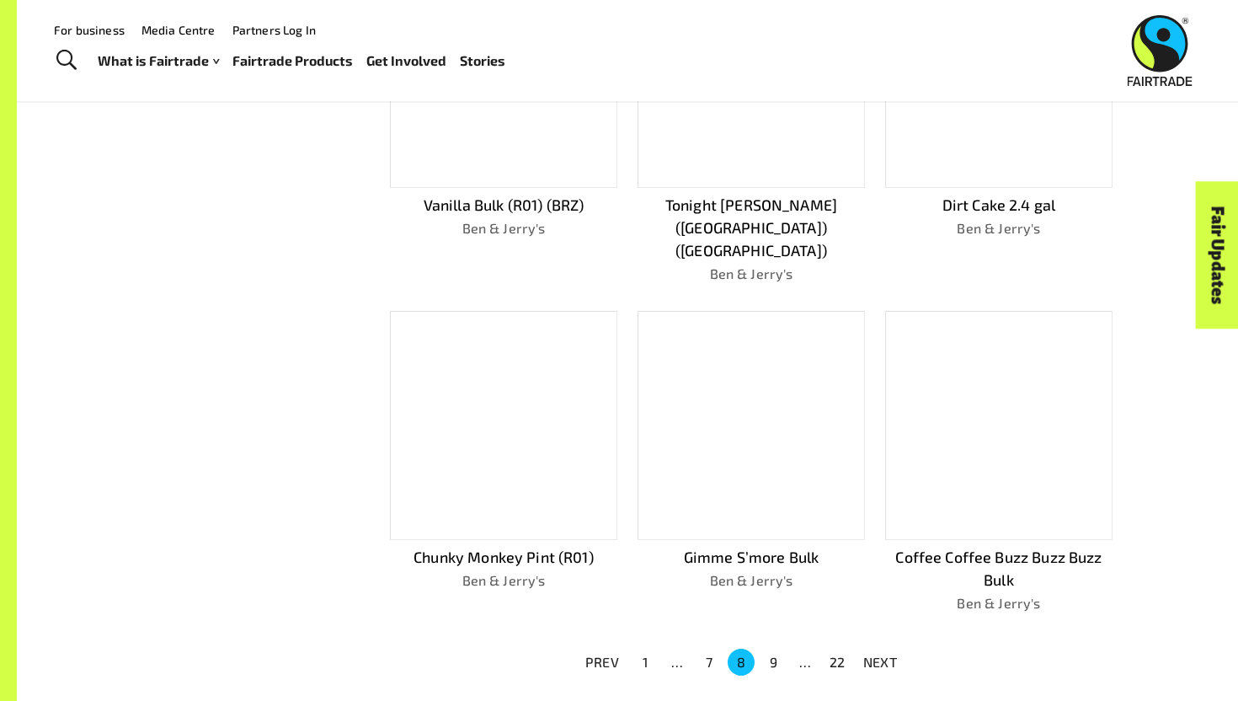
scroll to position [901, 0]
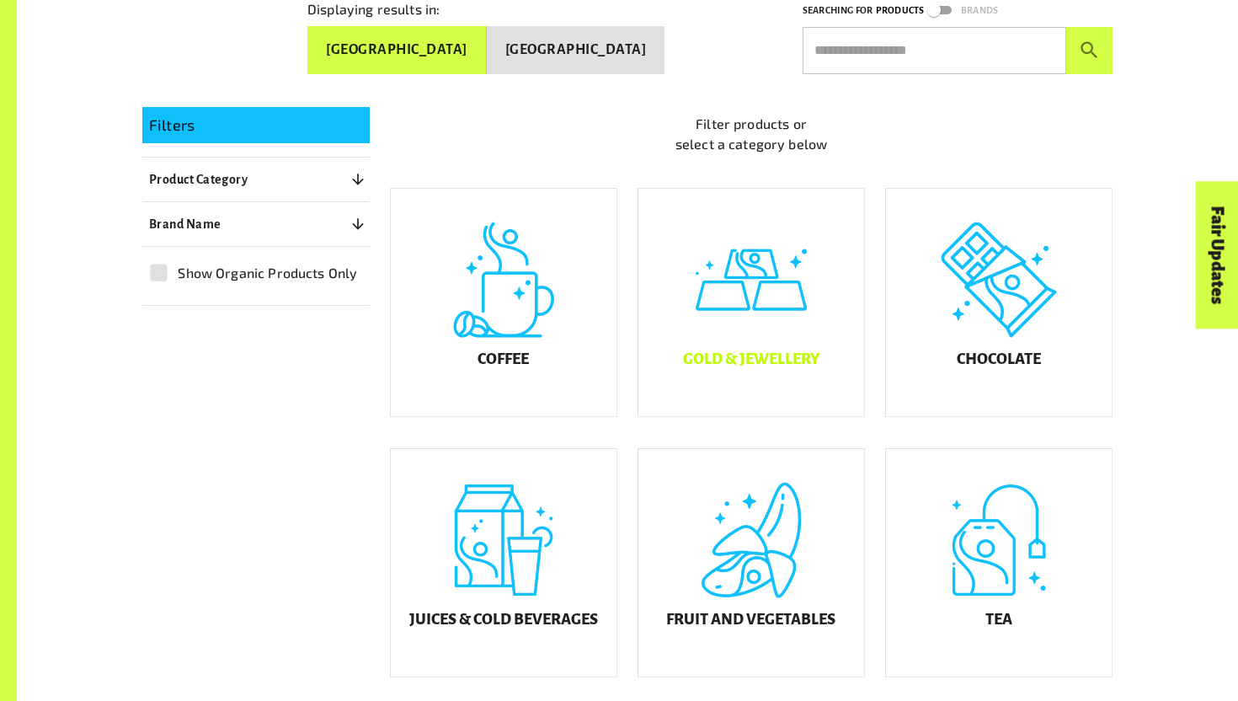
scroll to position [358, 0]
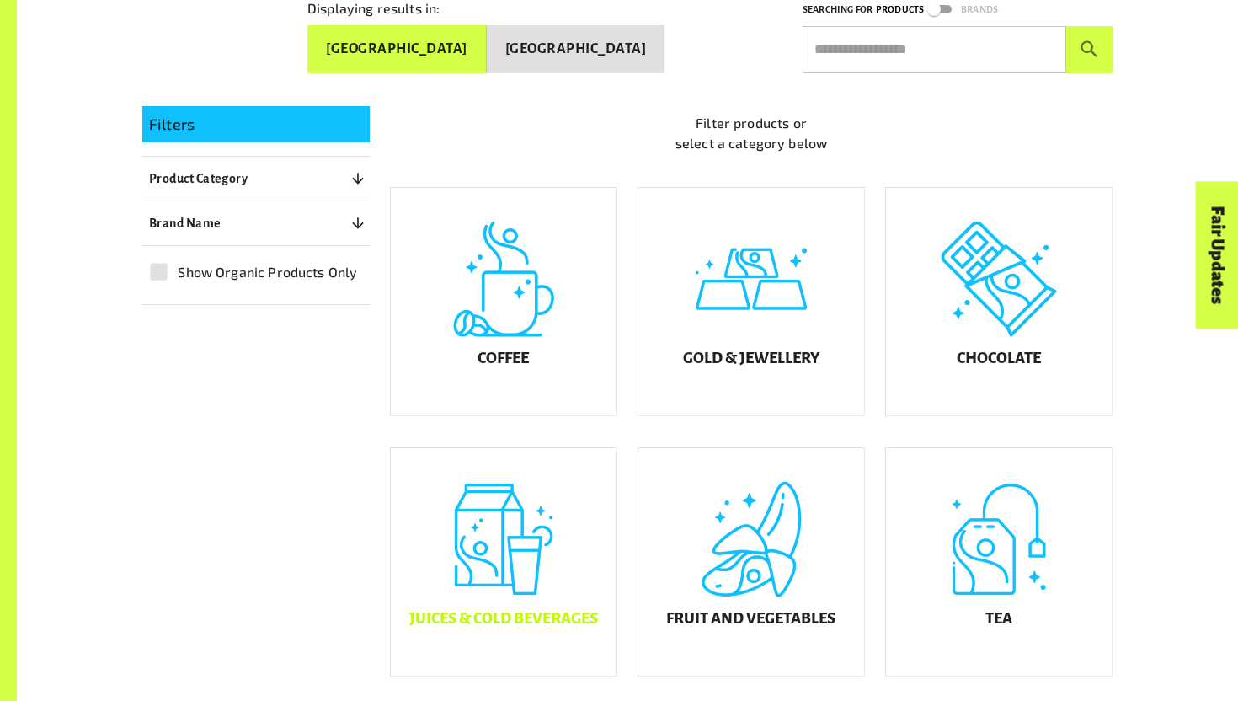
click at [553, 559] on div "Juices & Cold Beverages" at bounding box center [504, 561] width 226 height 227
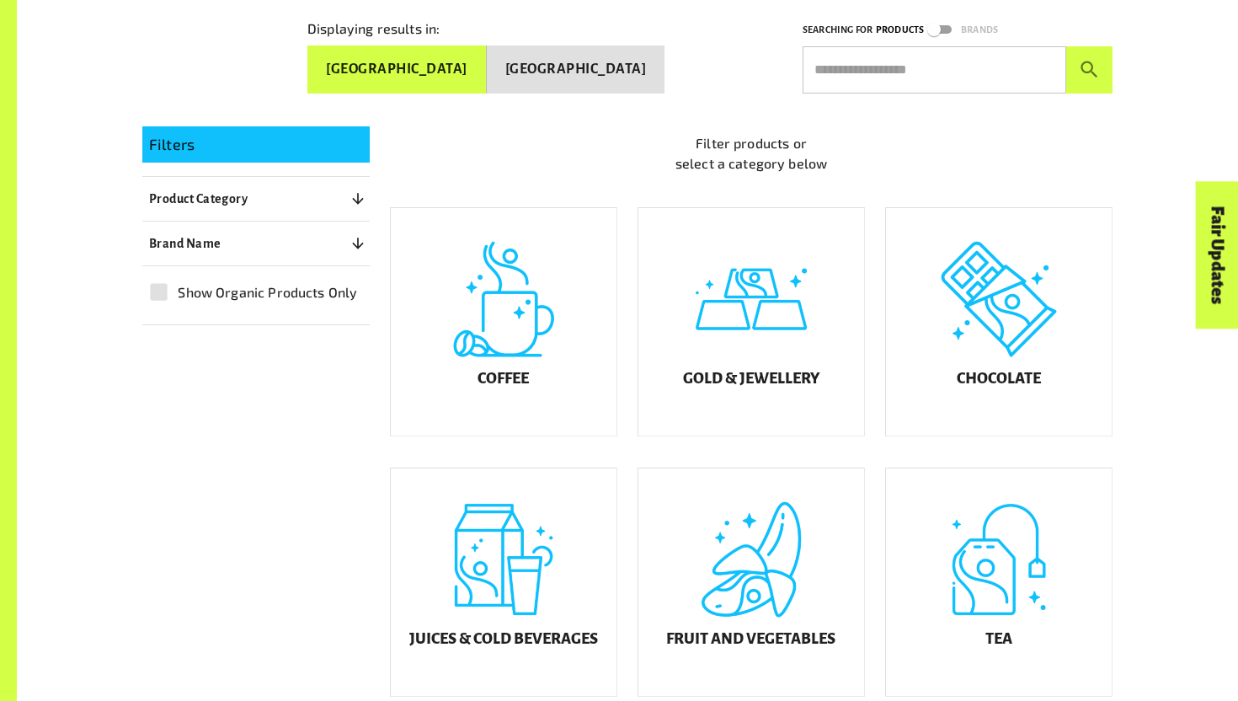
scroll to position [358, 0]
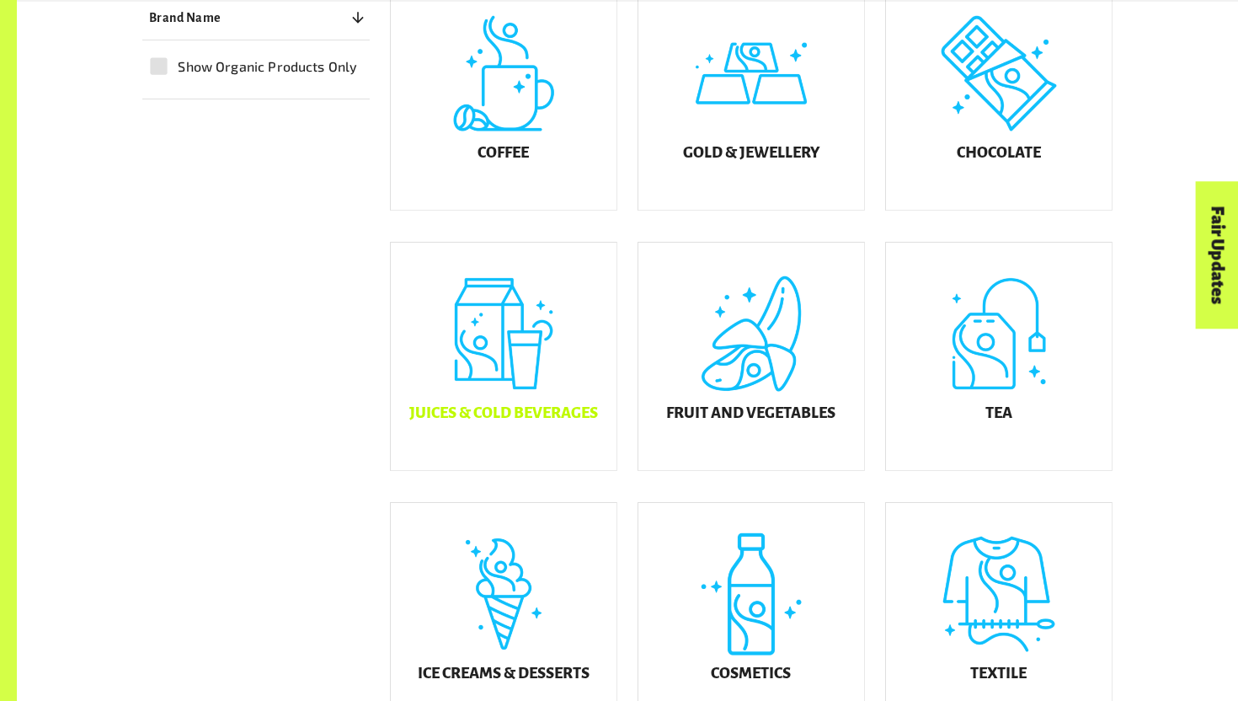
click at [528, 618] on div "Ice Creams & Desserts" at bounding box center [504, 616] width 226 height 227
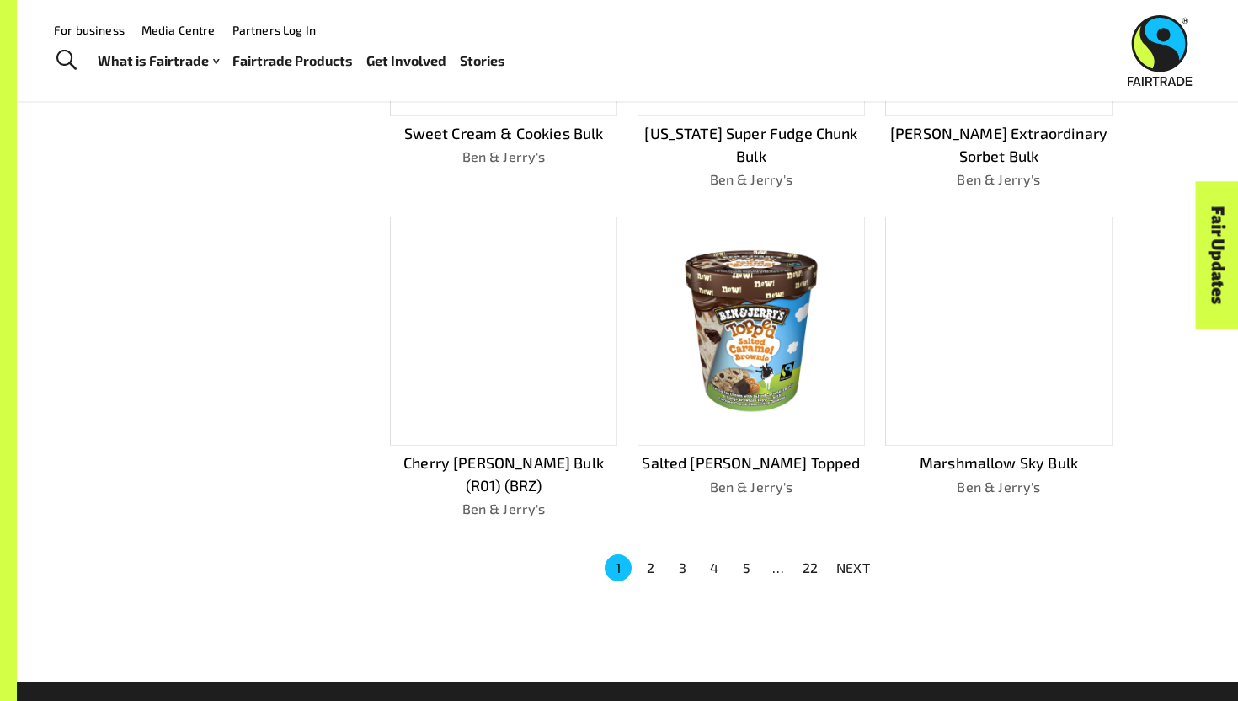
scroll to position [964, 0]
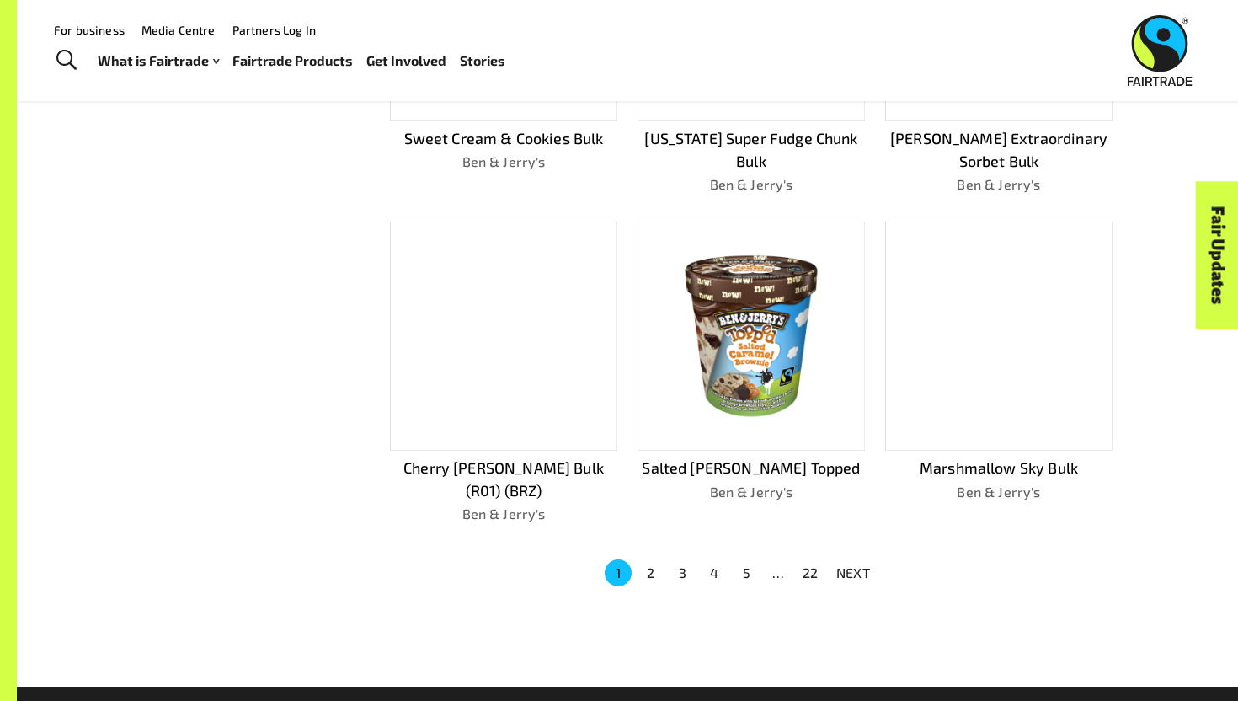
click at [653, 559] on button "2" at bounding box center [650, 572] width 27 height 27
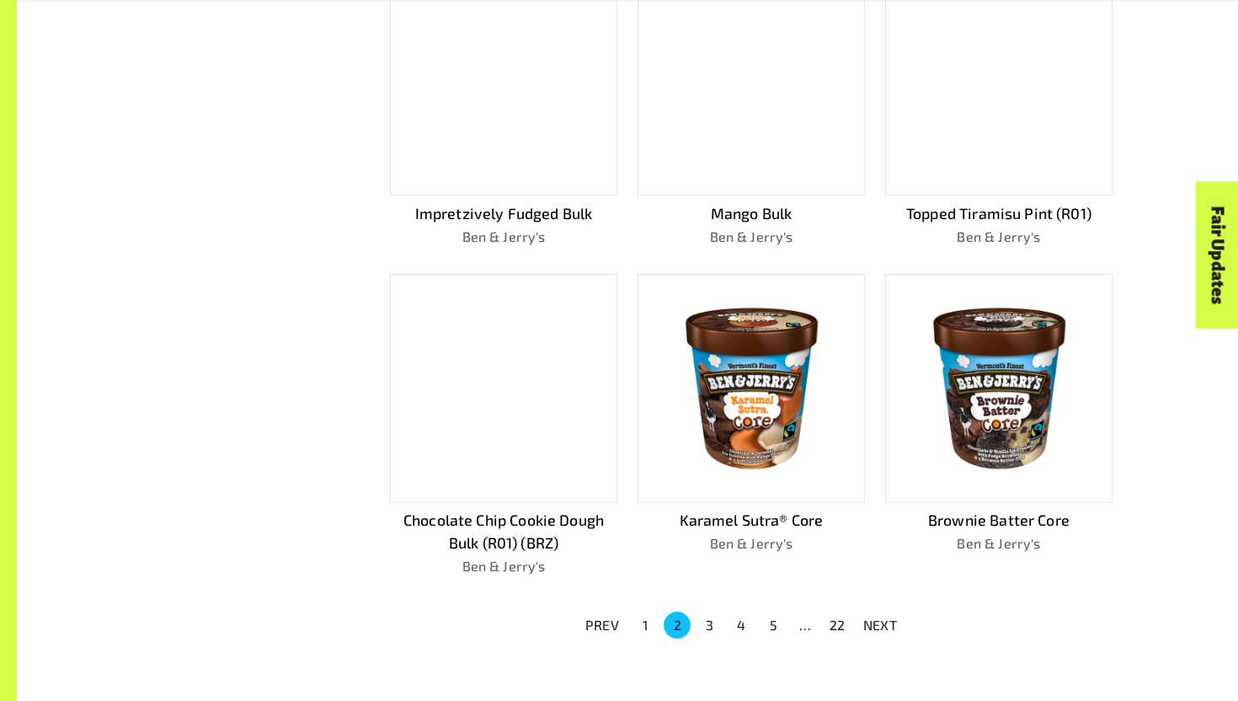
scroll to position [1183, 0]
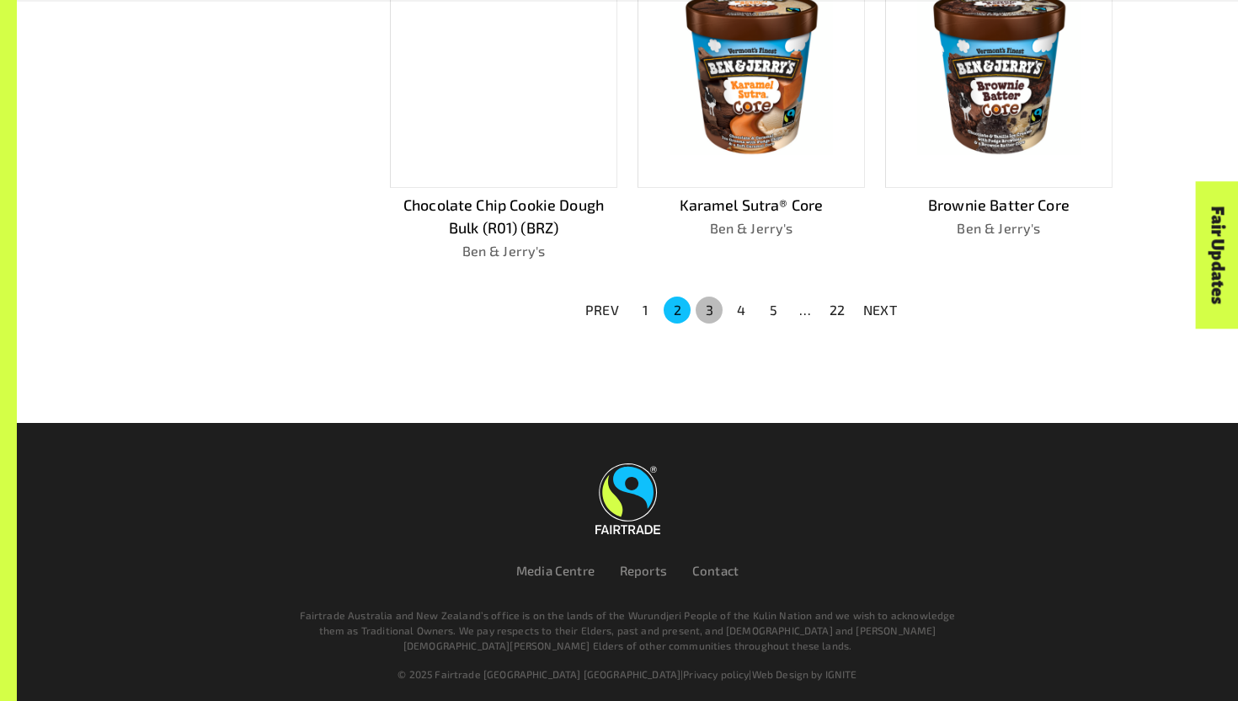
click at [708, 296] on button "3" at bounding box center [709, 309] width 27 height 27
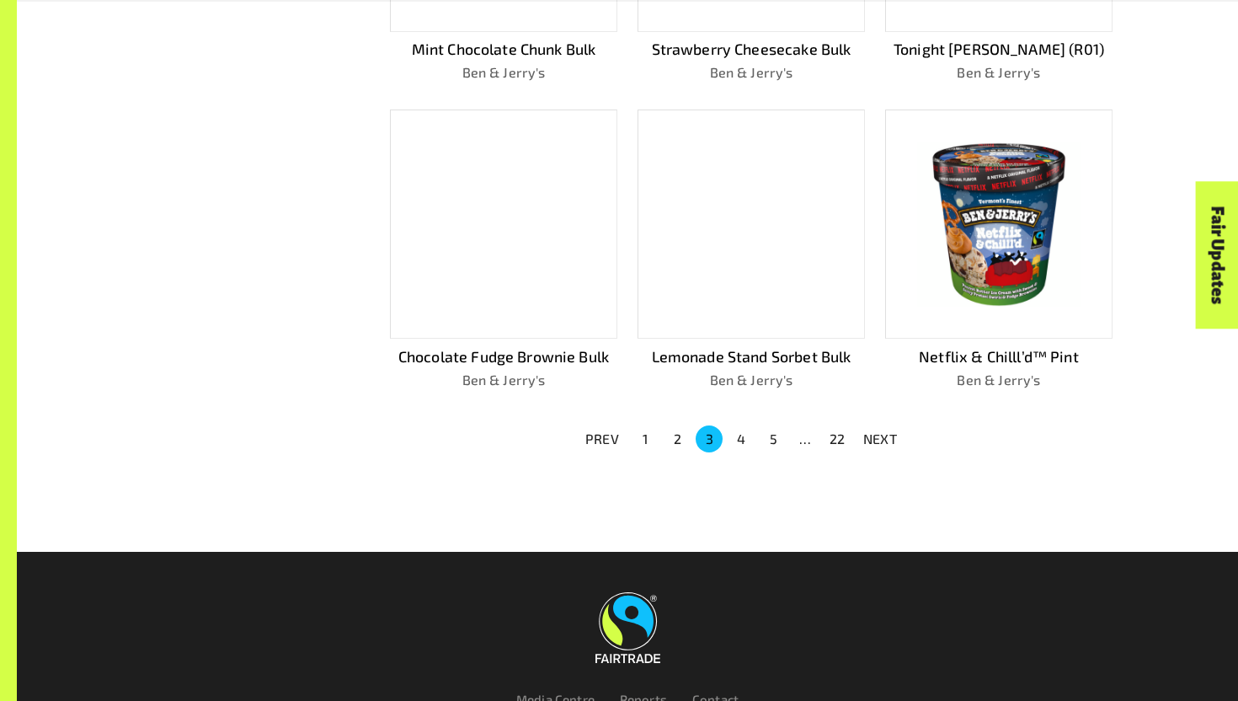
scroll to position [1110, 0]
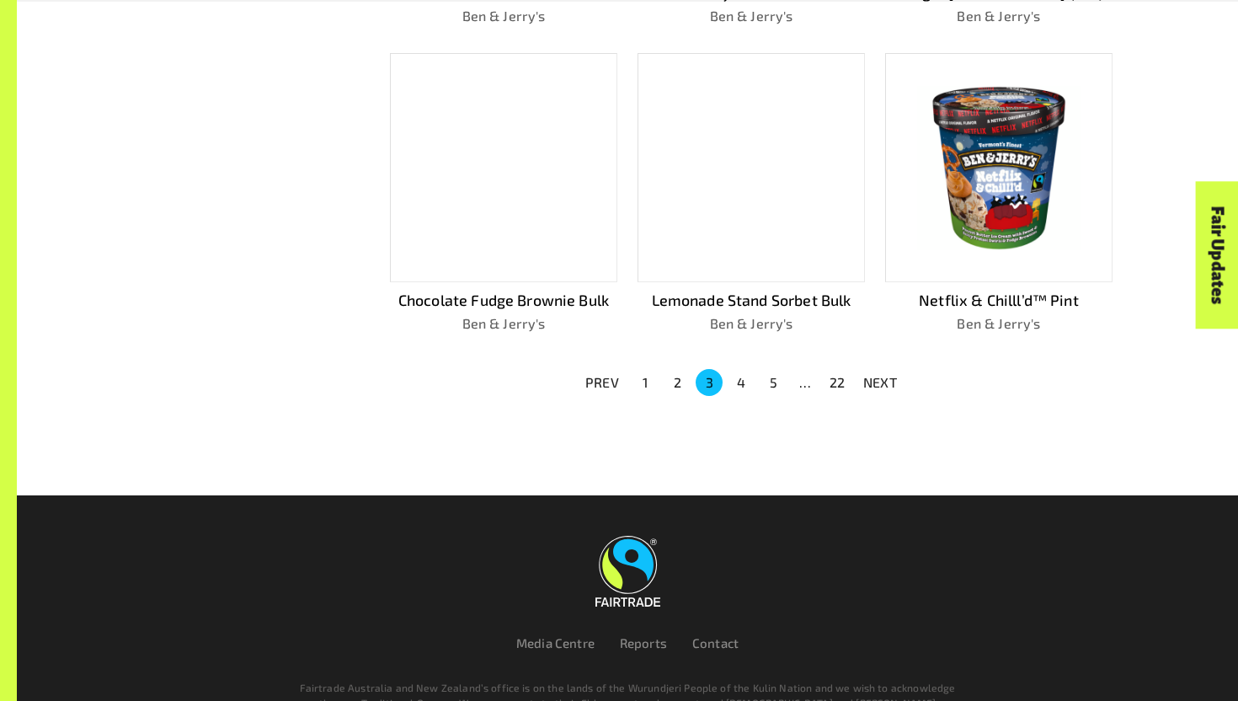
click at [737, 375] on button "4" at bounding box center [741, 382] width 27 height 27
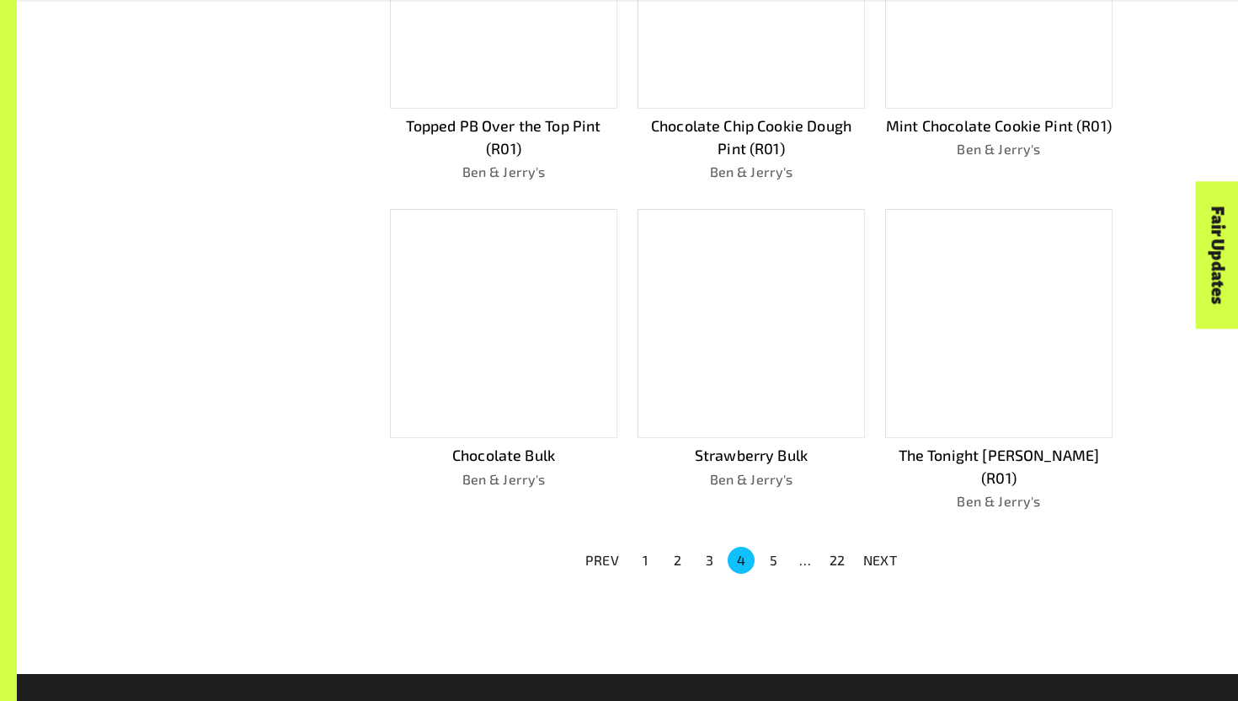
scroll to position [1108, 0]
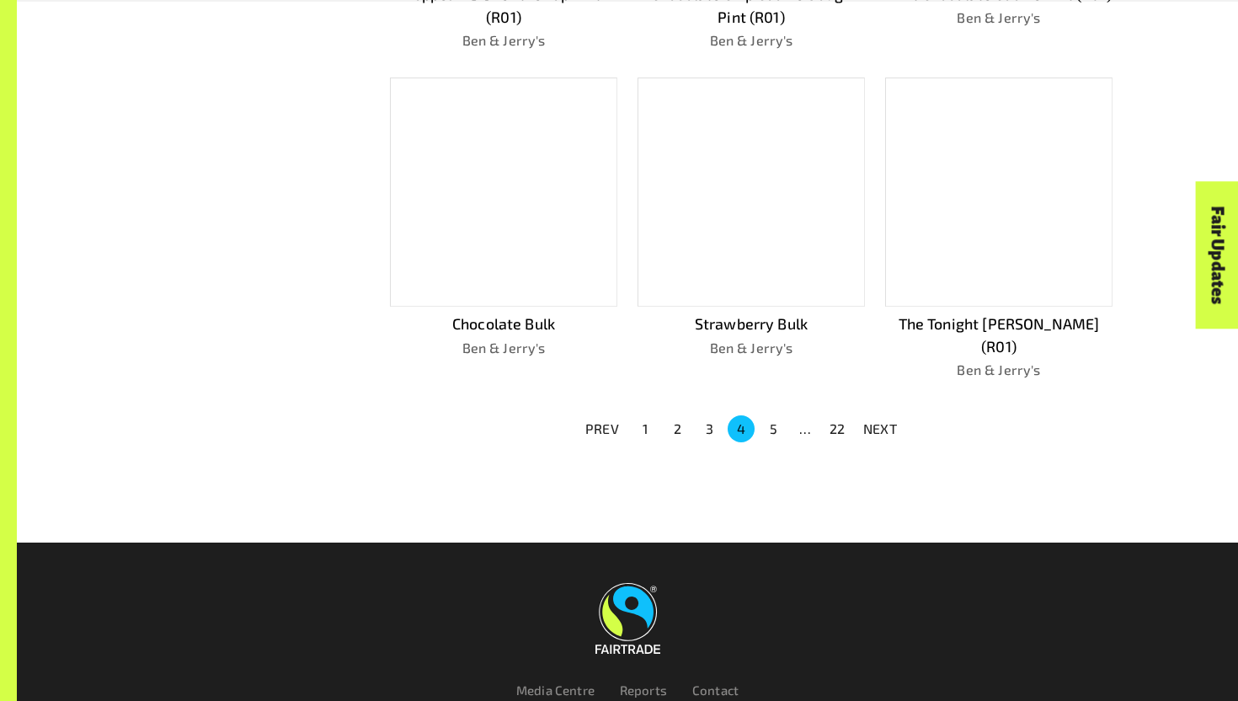
click at [770, 415] on button "5" at bounding box center [773, 428] width 27 height 27
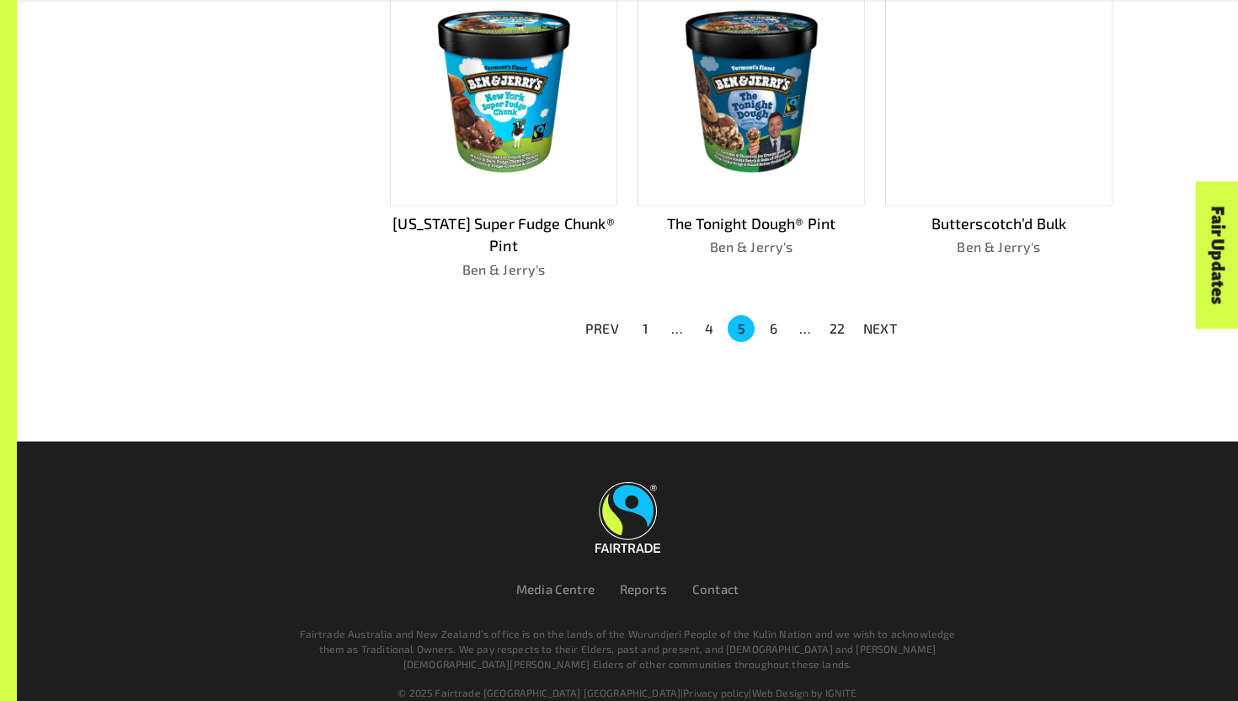
scroll to position [1205, 0]
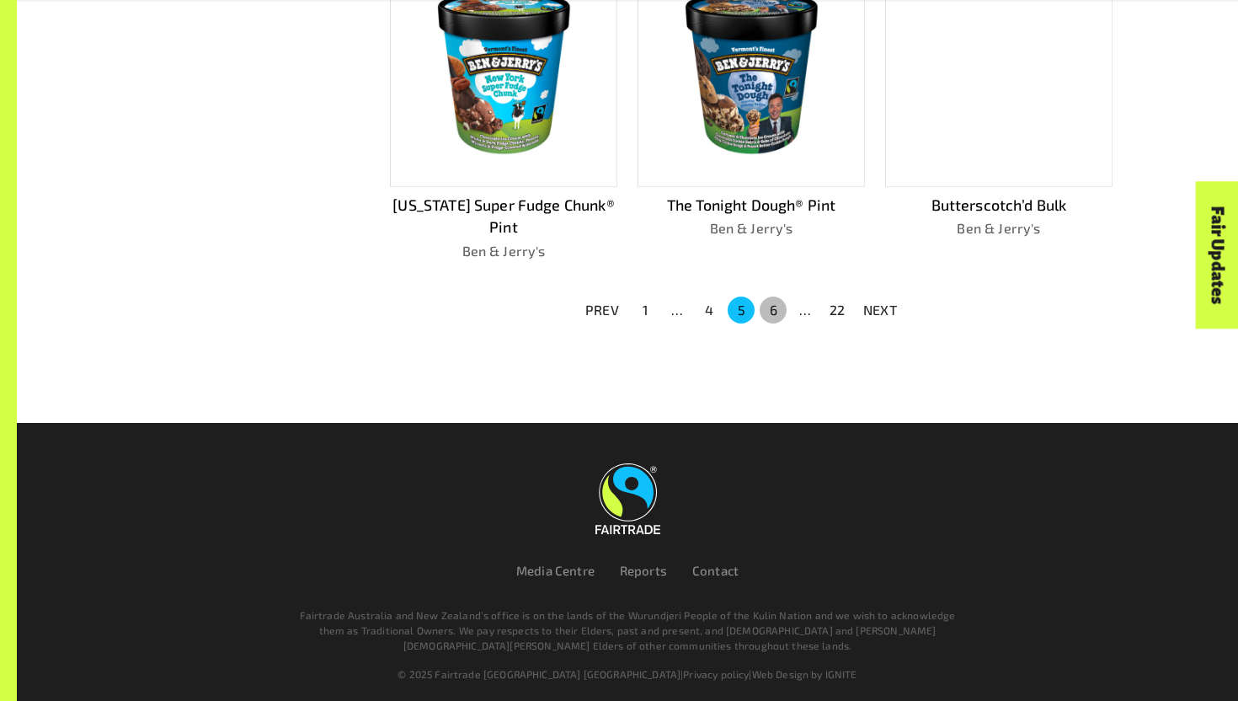
click at [769, 304] on button "6" at bounding box center [773, 309] width 27 height 27
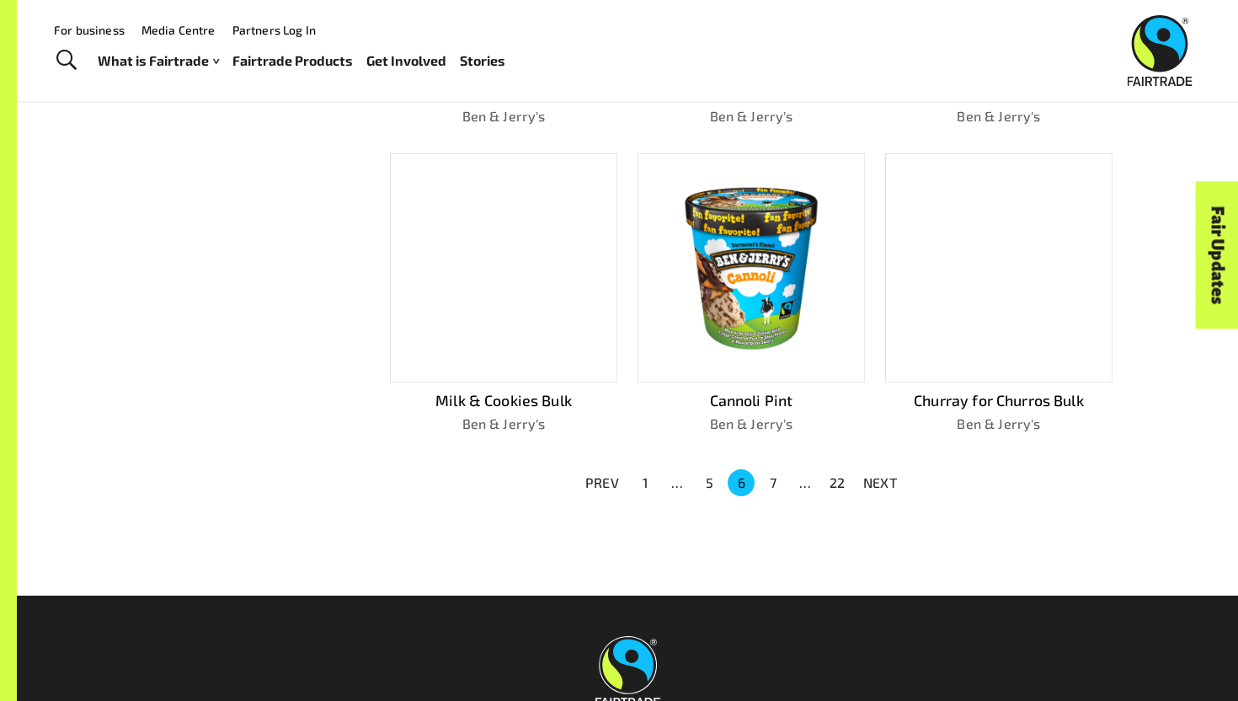
scroll to position [1001, 0]
